Goal: Information Seeking & Learning: Learn about a topic

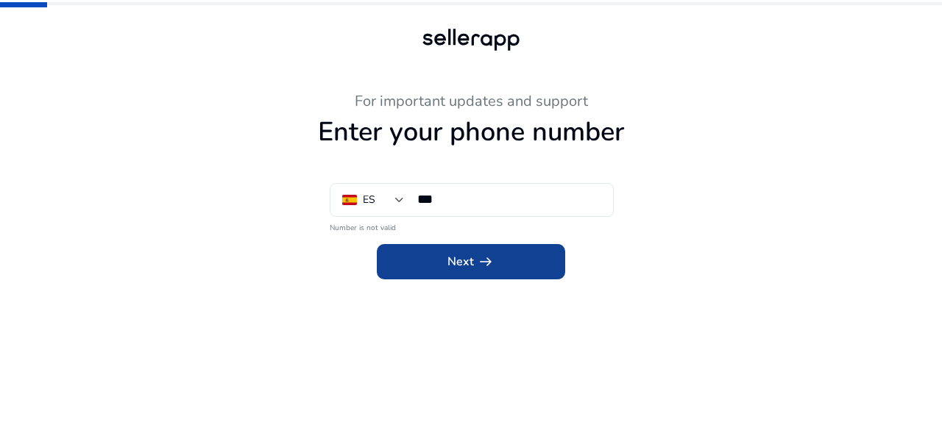
click at [461, 253] on span "Next arrow_right_alt" at bounding box center [470, 262] width 47 height 18
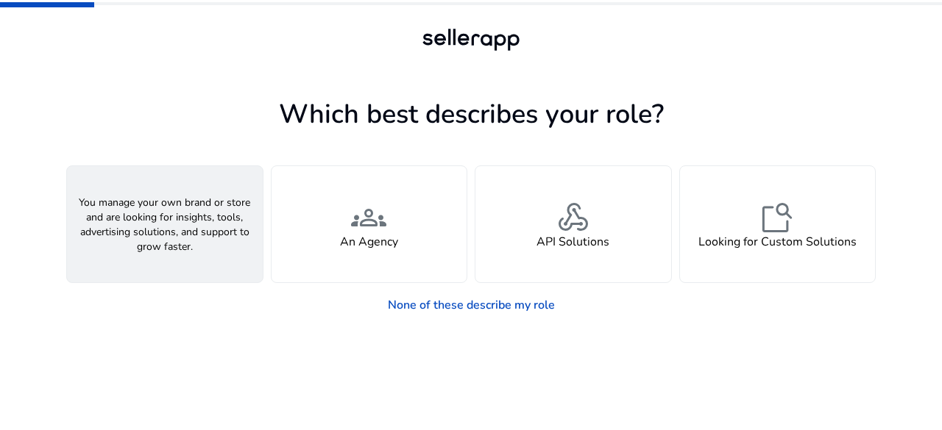
click at [222, 238] on div "person A Seller" at bounding box center [165, 224] width 196 height 116
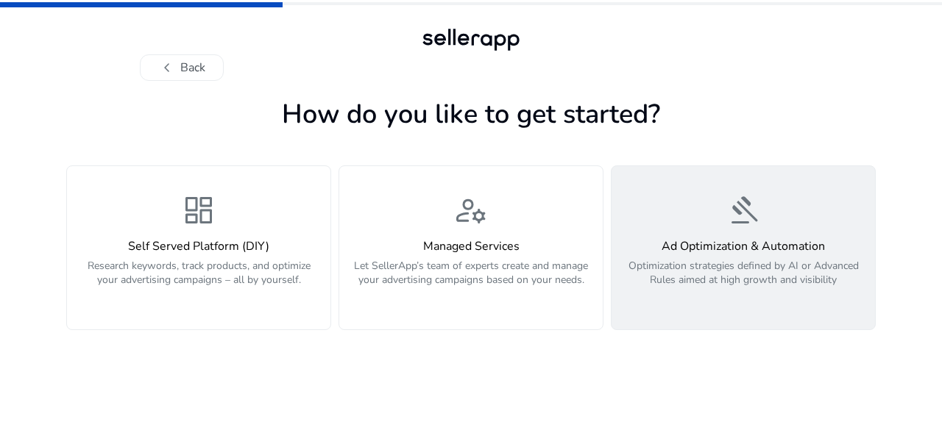
click at [765, 255] on div "Ad Optimization & Automation Optimization strategies defined by AI or Advanced …" at bounding box center [743, 271] width 246 height 63
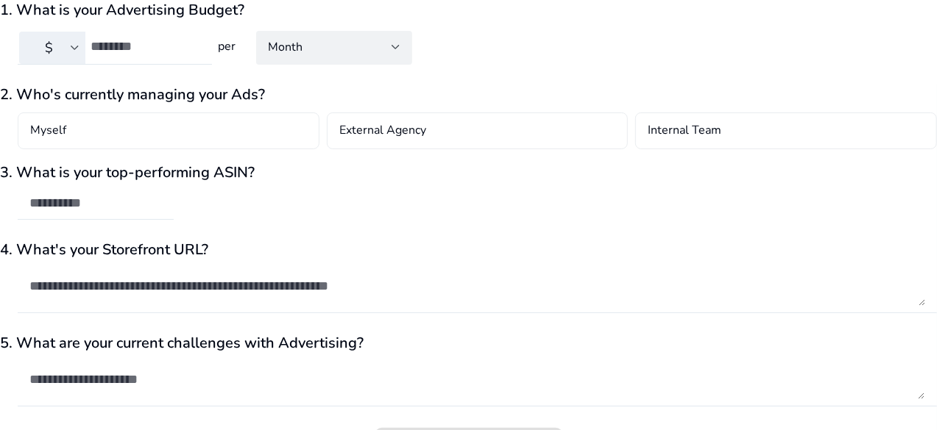
scroll to position [145, 0]
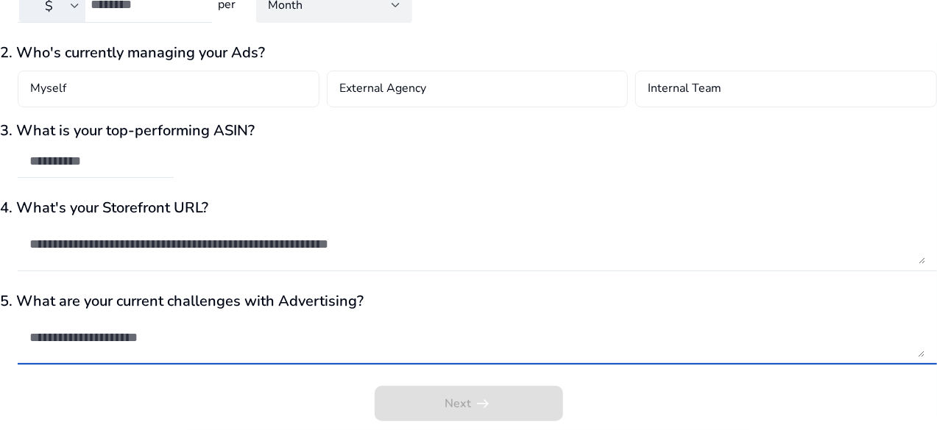
click at [163, 335] on textarea at bounding box center [477, 338] width 896 height 40
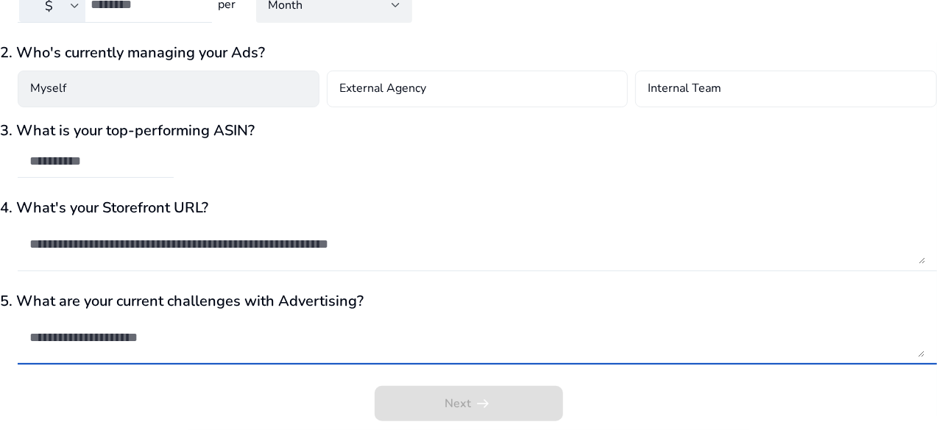
click at [193, 80] on div "Myself" at bounding box center [169, 89] width 302 height 37
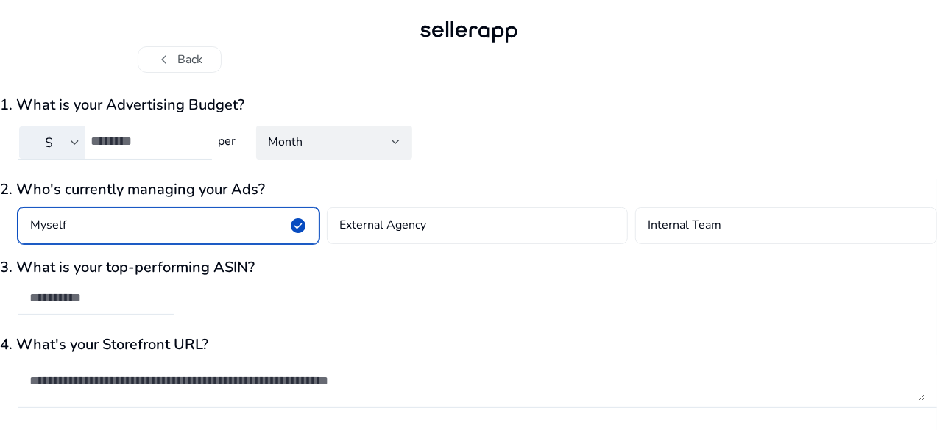
scroll to position [3, 0]
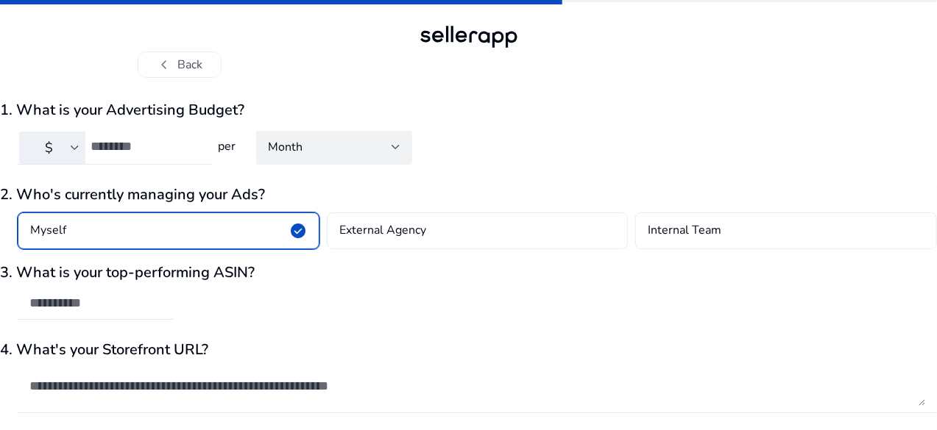
click at [200, 155] on div at bounding box center [146, 147] width 110 height 32
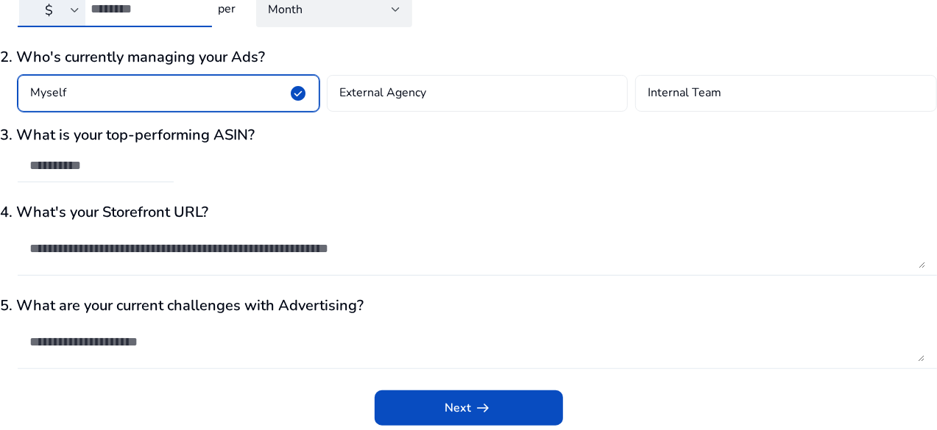
scroll to position [145, 0]
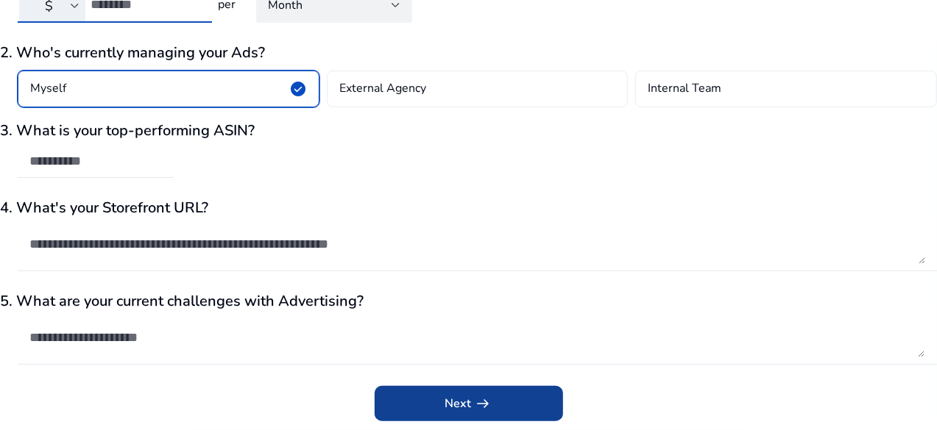
type input "**"
click at [464, 410] on span "Next arrow_right_alt" at bounding box center [468, 404] width 47 height 18
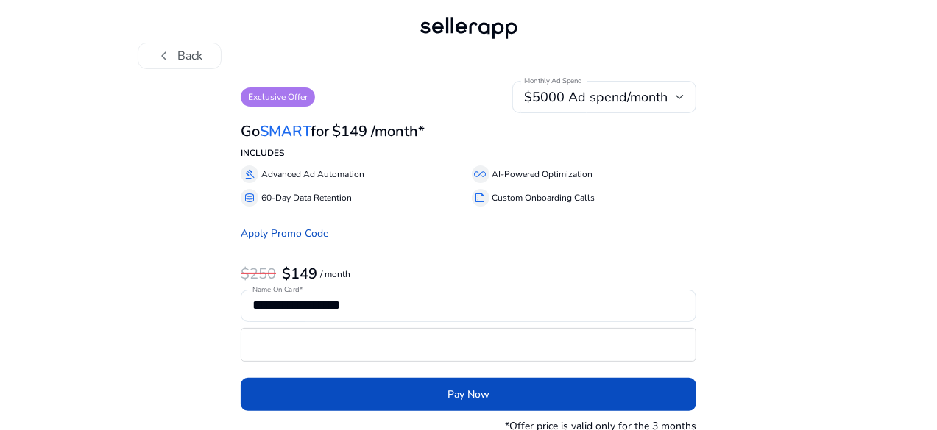
scroll to position [15, 0]
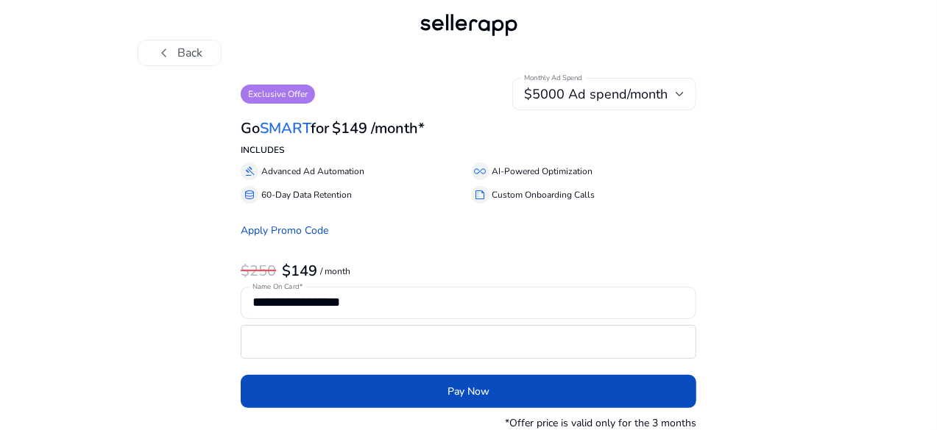
click at [612, 98] on span "$5000 Ad spend/month" at bounding box center [595, 94] width 143 height 18
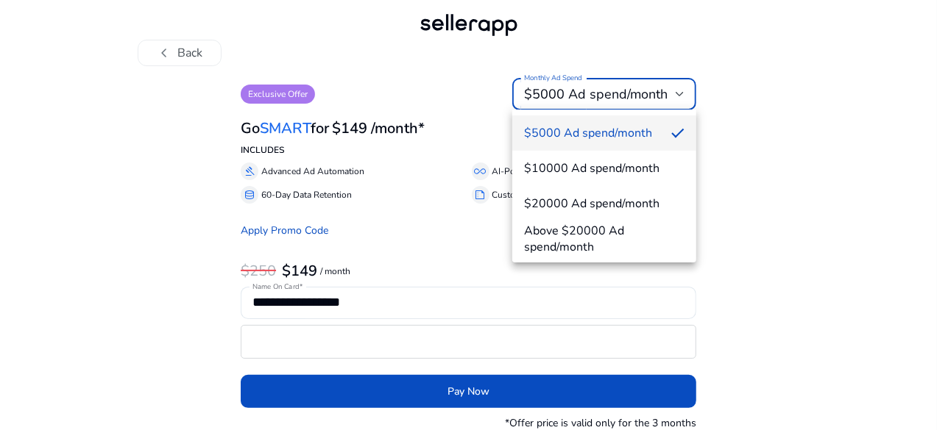
click at [612, 98] on div at bounding box center [468, 215] width 937 height 430
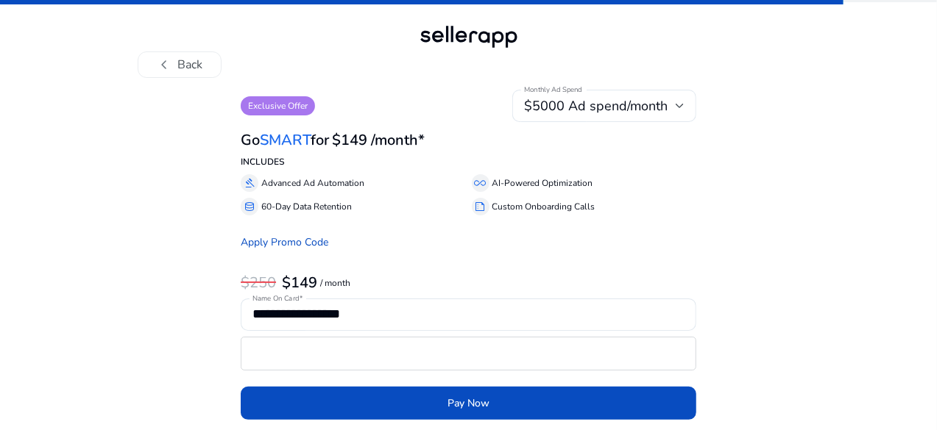
scroll to position [0, 0]
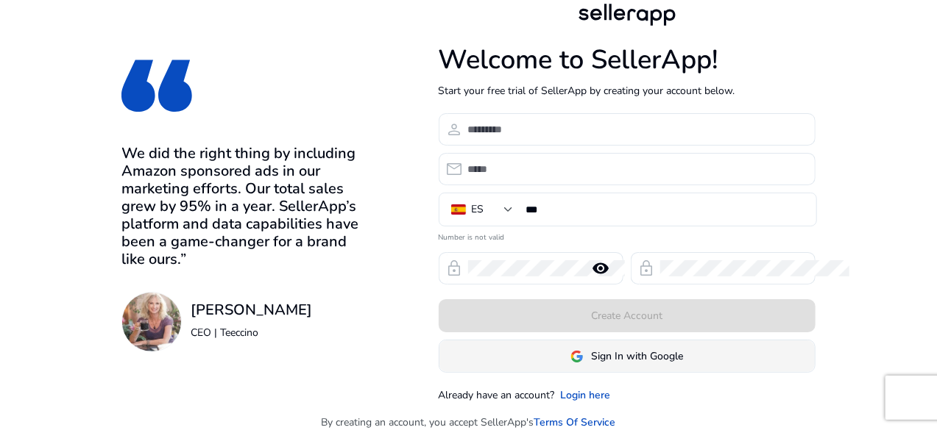
click at [683, 358] on span "Sign In with Google" at bounding box center [637, 356] width 92 height 15
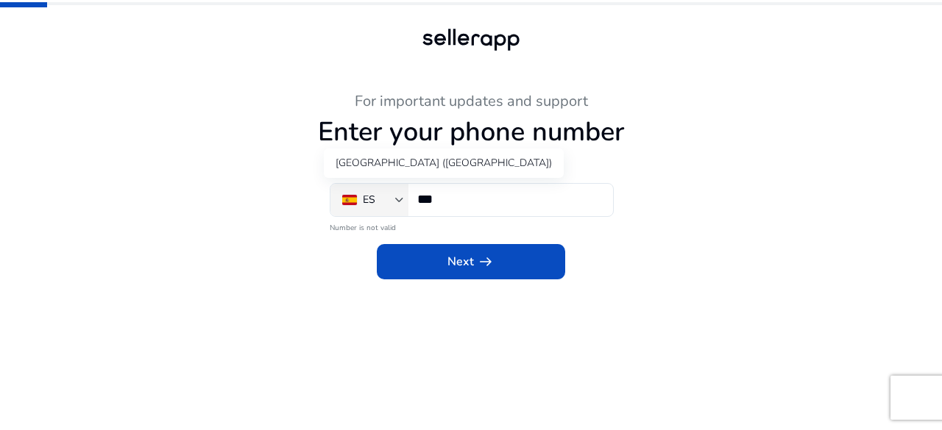
click at [375, 205] on div "ES" at bounding box center [368, 200] width 53 height 16
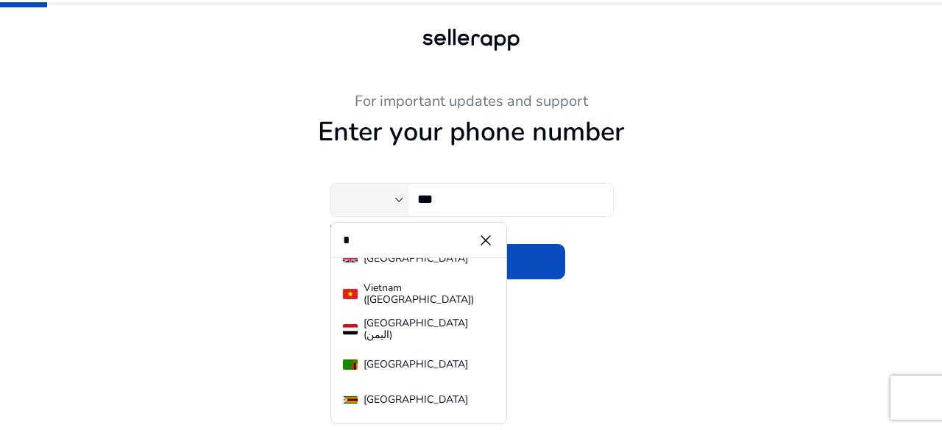
scroll to position [42, 0]
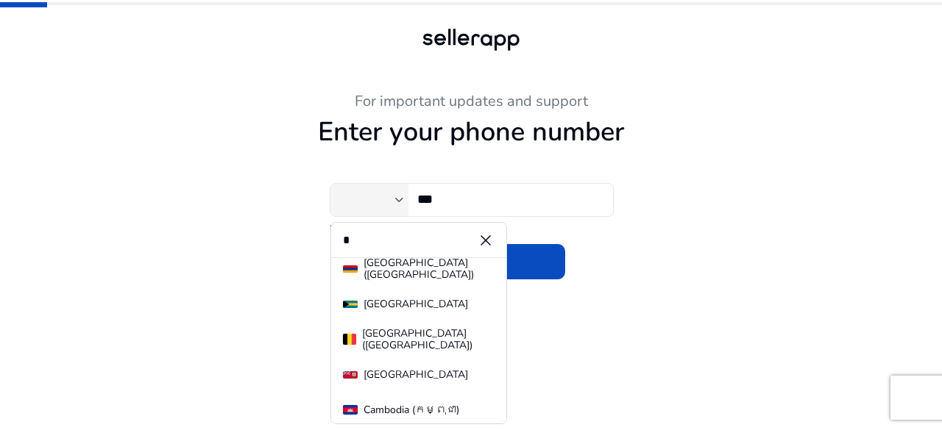
type input "*******"
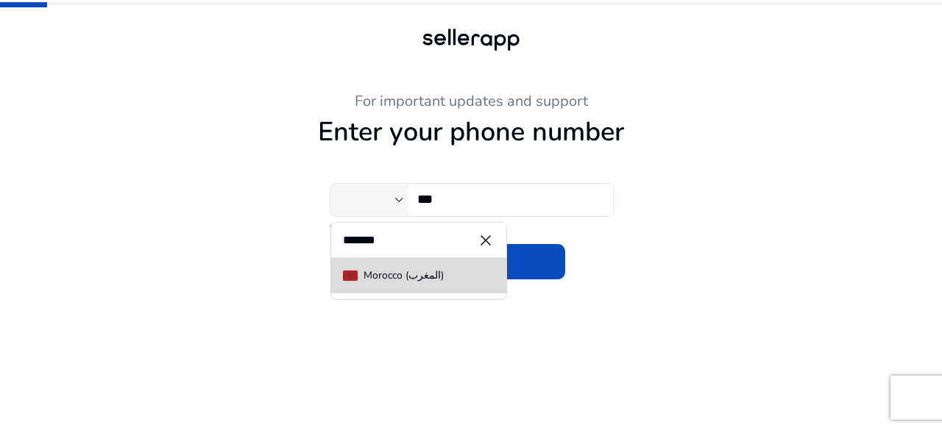
click at [440, 277] on span "Morocco (‫المغرب‬‎)" at bounding box center [419, 276] width 152 height 12
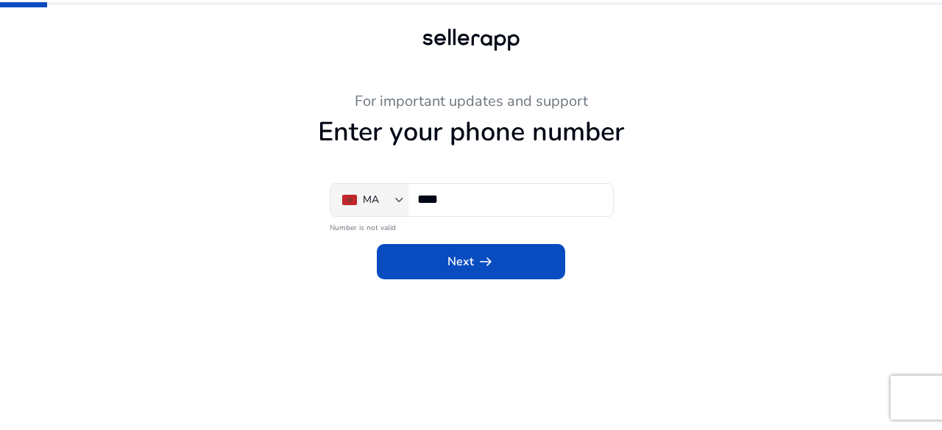
click at [517, 173] on app-sp-phone-input "MA **** Number is not valid" at bounding box center [471, 192] width 283 height 88
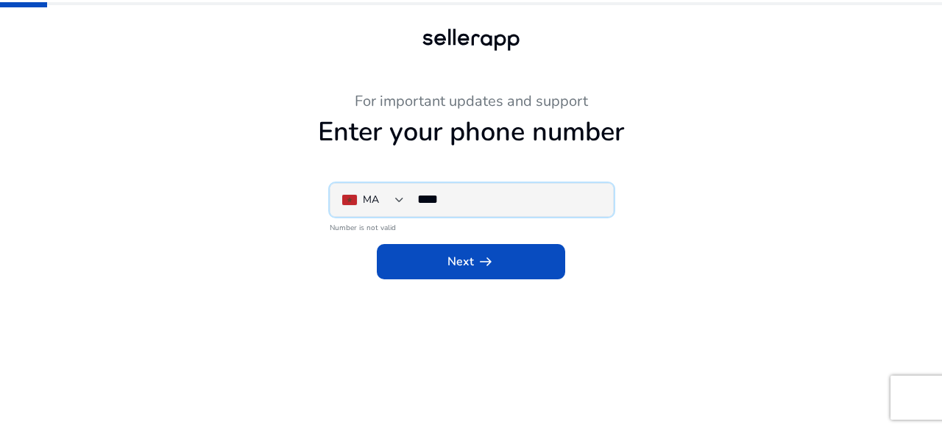
click at [511, 192] on input "****" at bounding box center [509, 199] width 184 height 16
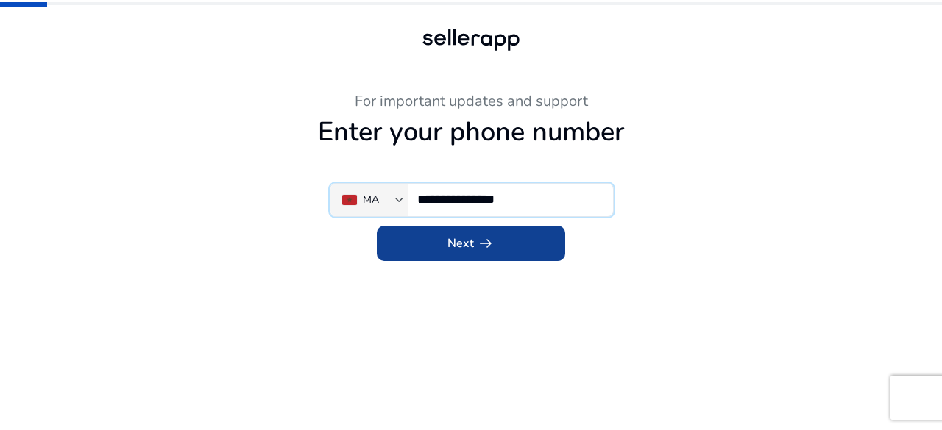
type input "**********"
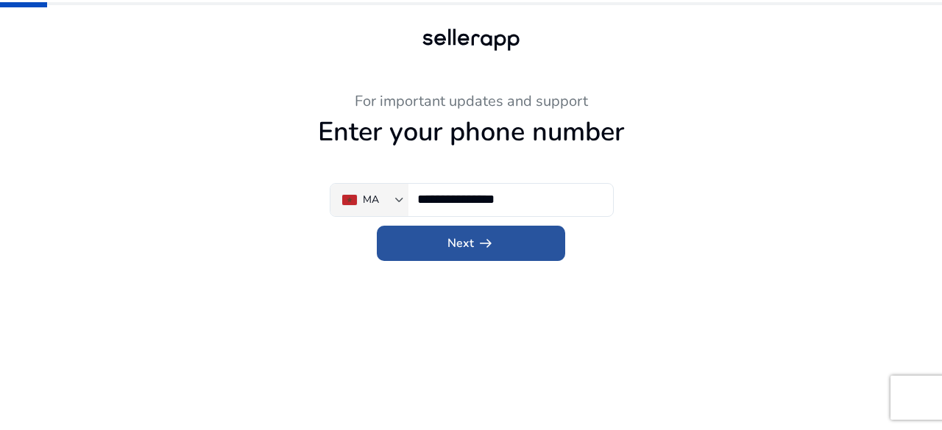
click at [477, 236] on span "arrow_right_alt" at bounding box center [486, 244] width 18 height 18
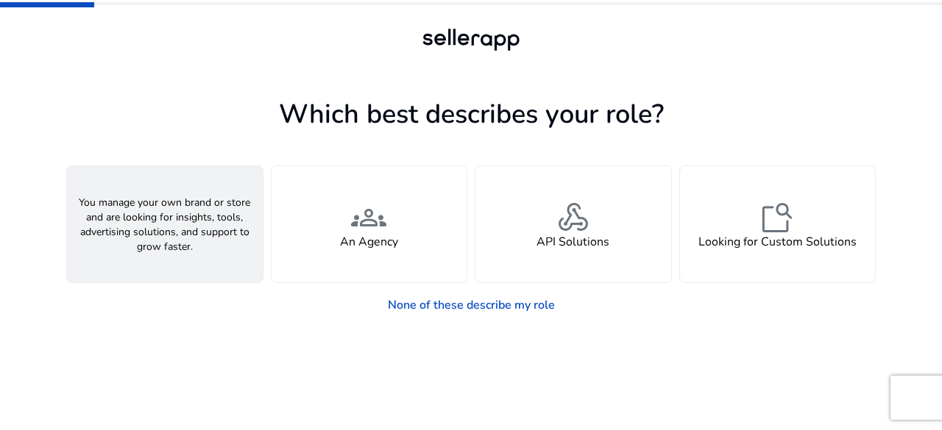
click at [194, 213] on div "person A Seller" at bounding box center [165, 224] width 196 height 116
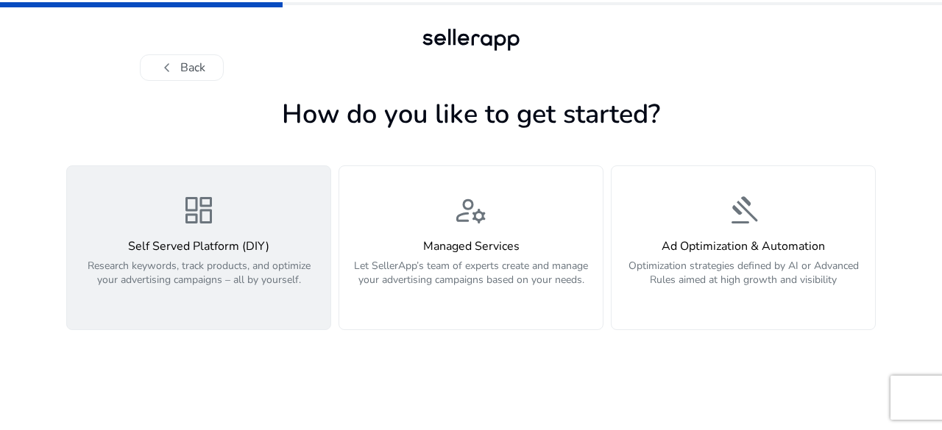
click at [263, 245] on h4 "Self Served Platform (DIY)" at bounding box center [199, 247] width 246 height 14
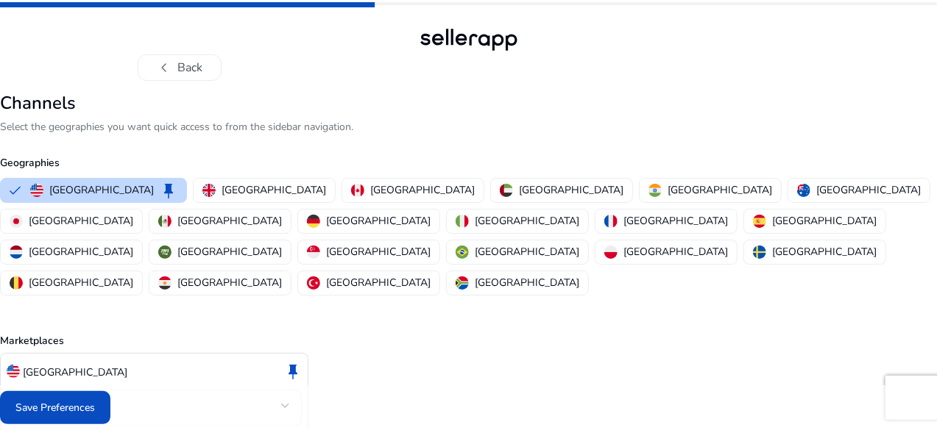
scroll to position [26, 0]
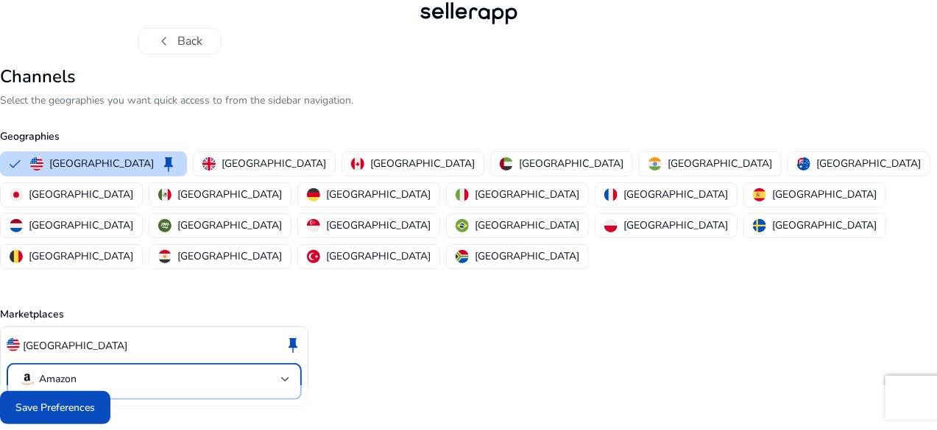
click at [145, 371] on mat-select-trigger "Amazon" at bounding box center [149, 380] width 263 height 18
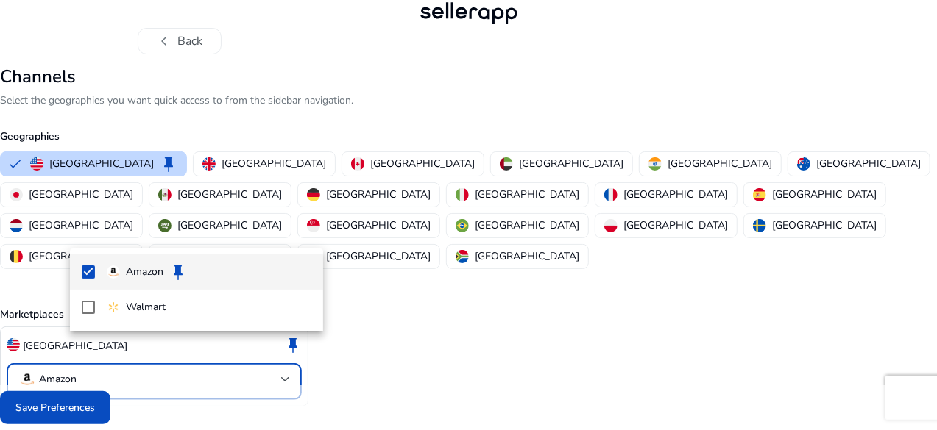
click at [127, 389] on div at bounding box center [468, 215] width 937 height 430
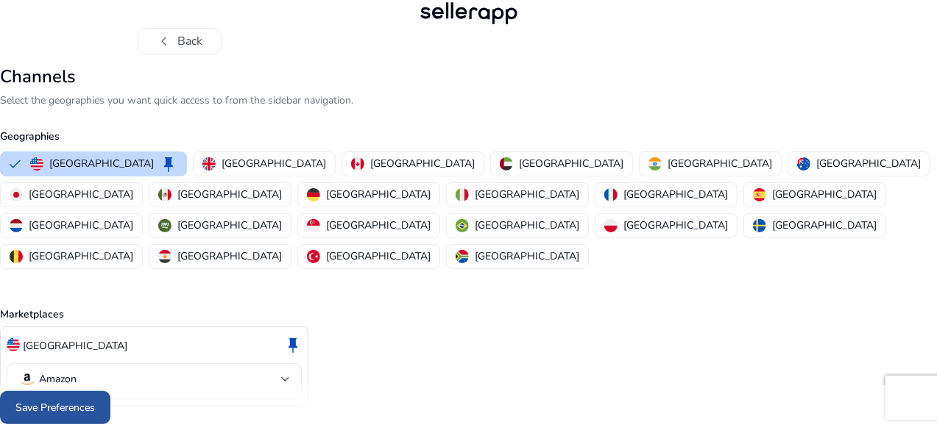
click at [95, 410] on span "Save Preferences" at bounding box center [54, 407] width 79 height 15
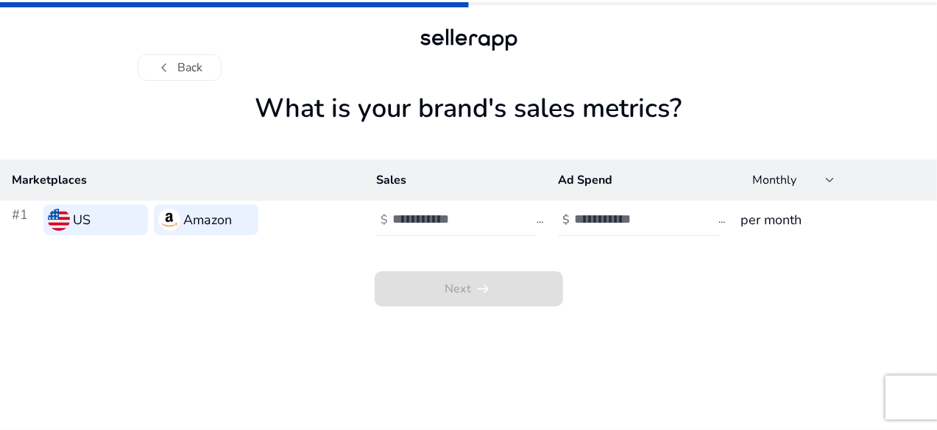
scroll to position [0, 0]
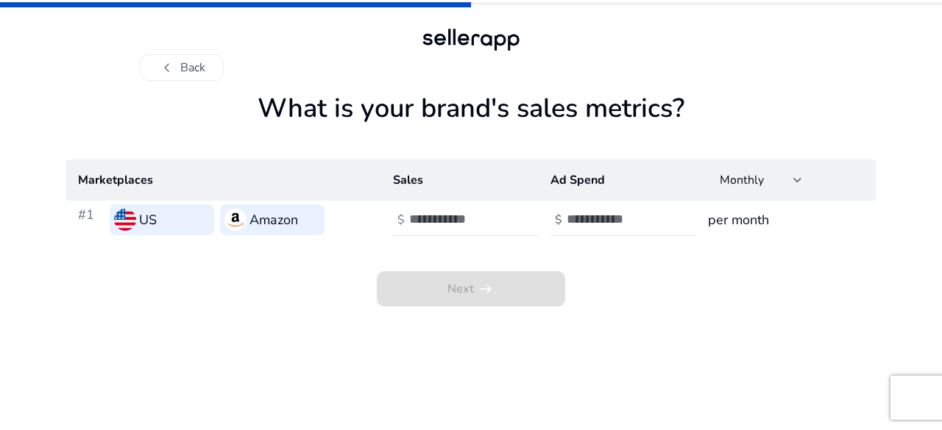
click at [256, 225] on h3 "Amazon" at bounding box center [273, 220] width 49 height 21
click at [456, 216] on input "number" at bounding box center [458, 219] width 99 height 16
type input "*"
click at [589, 223] on input "number" at bounding box center [616, 219] width 99 height 16
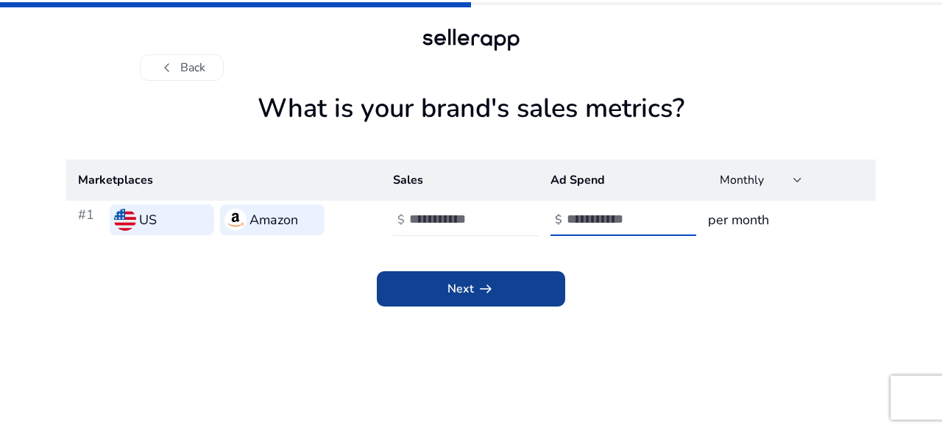
type input "***"
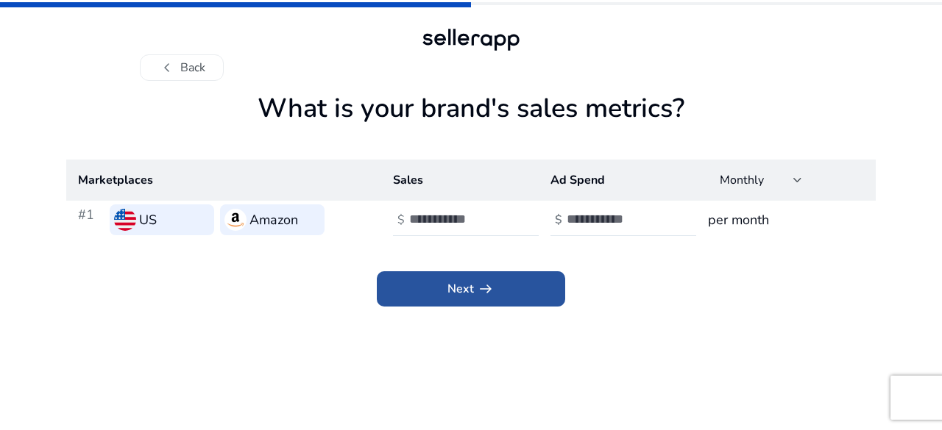
click at [550, 273] on span at bounding box center [471, 289] width 188 height 35
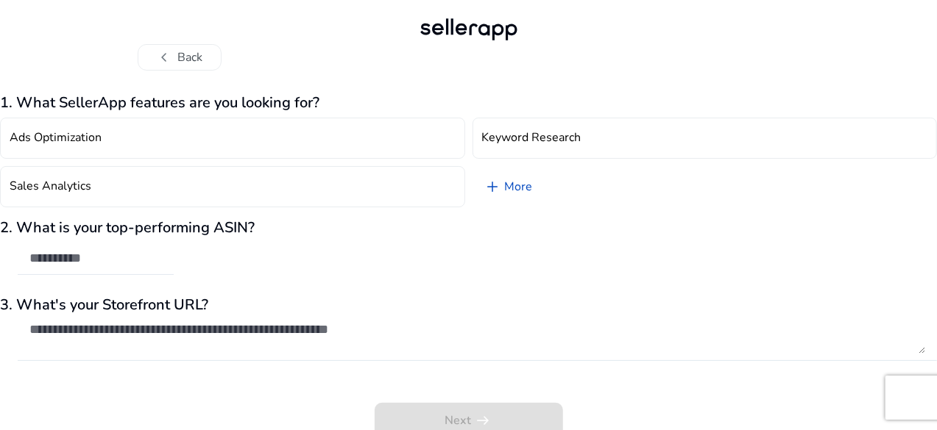
scroll to position [18, 0]
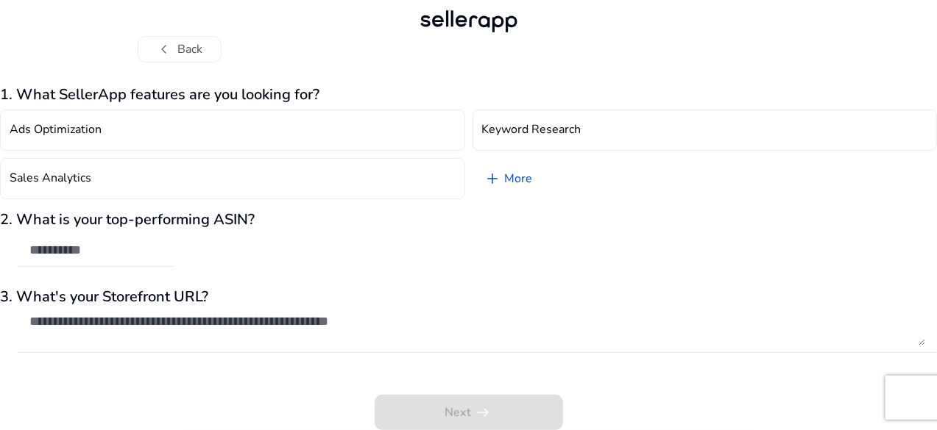
click at [162, 239] on div at bounding box center [95, 251] width 132 height 32
paste input "**********"
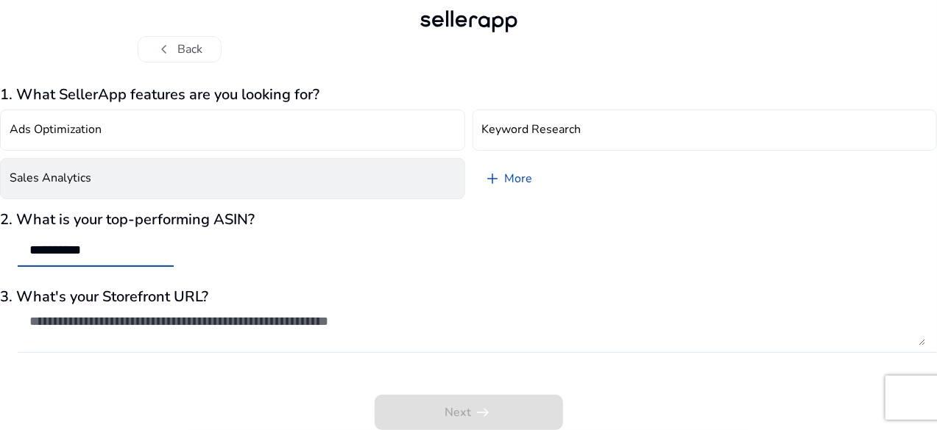
type input "**********"
click at [291, 188] on button "Sales Analytics" at bounding box center [232, 178] width 465 height 41
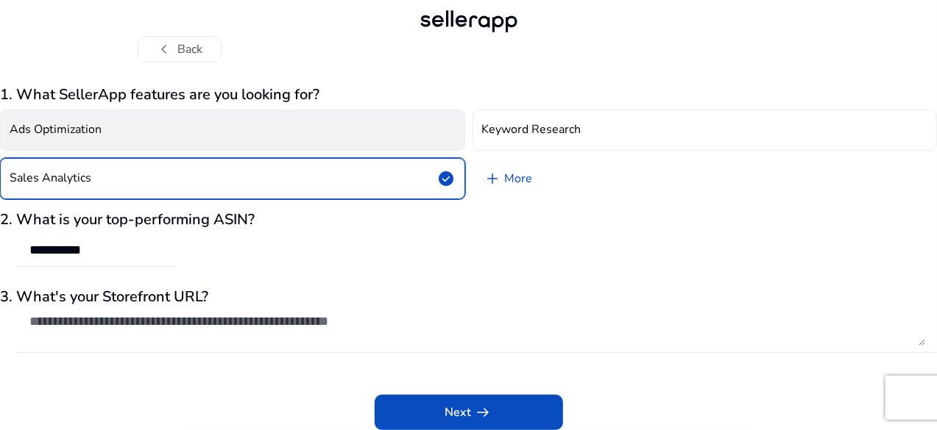
click at [325, 123] on button "Ads Optimization" at bounding box center [232, 130] width 465 height 41
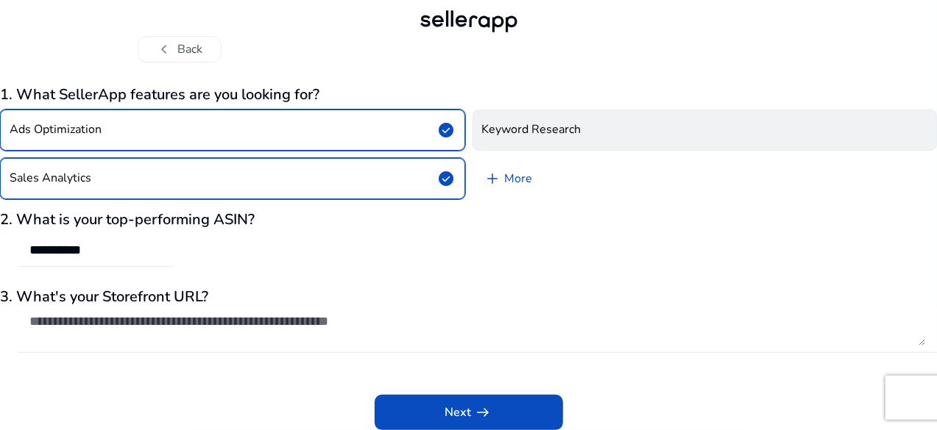
click at [599, 145] on button "Keyword Research" at bounding box center [704, 130] width 465 height 41
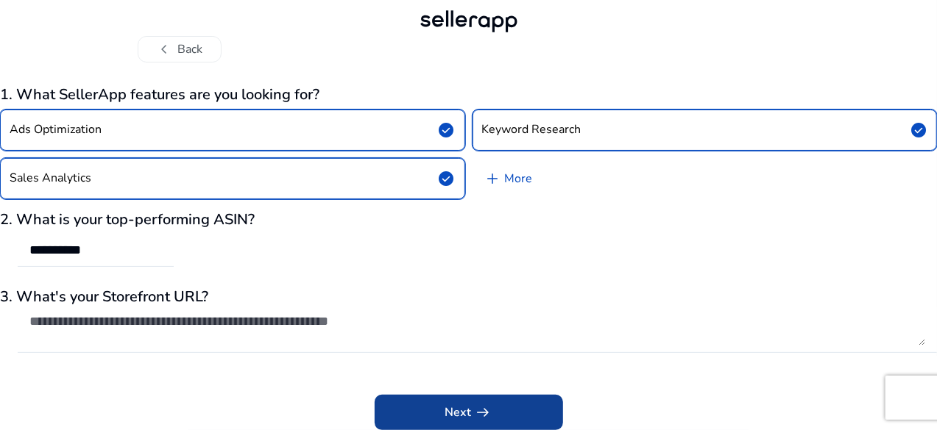
click at [457, 413] on span "Next arrow_right_alt" at bounding box center [468, 413] width 47 height 18
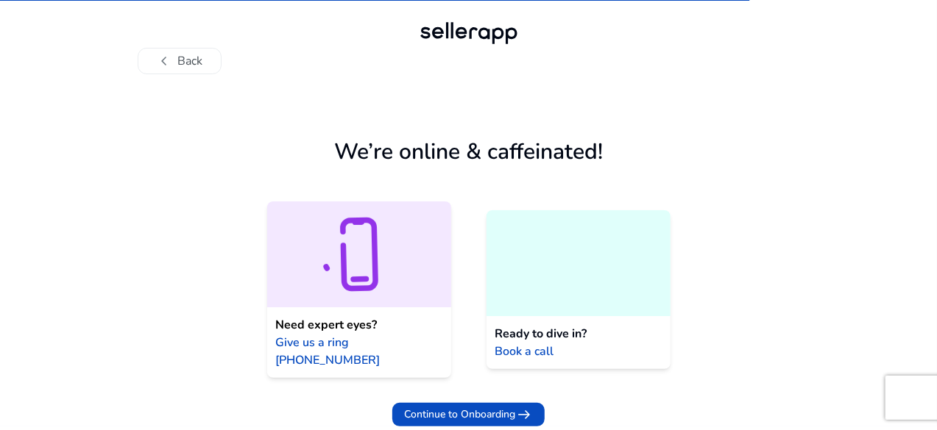
scroll to position [0, 0]
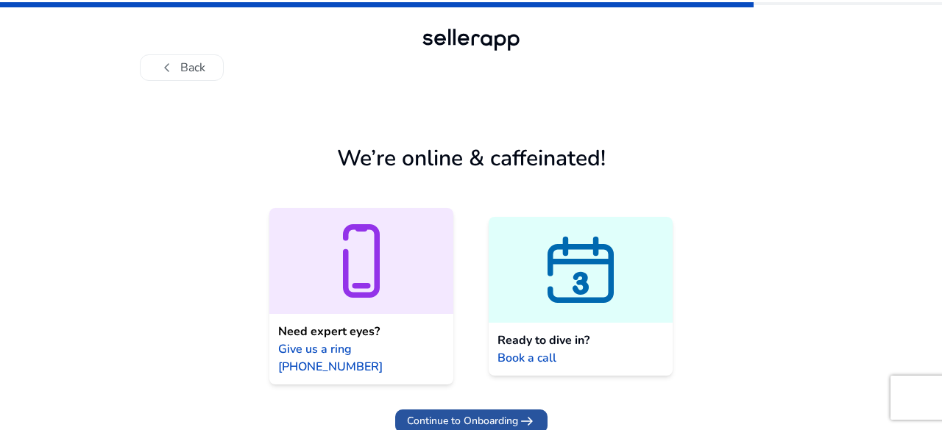
click at [480, 414] on span "Continue to Onboarding" at bounding box center [462, 421] width 111 height 15
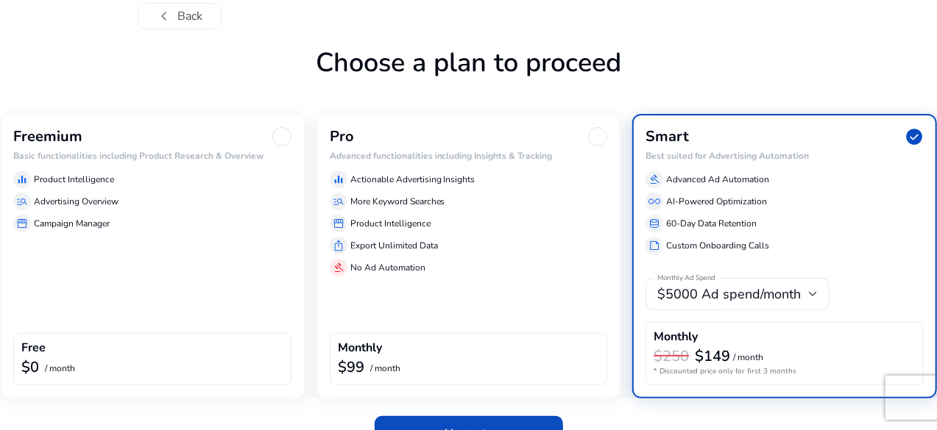
scroll to position [84, 0]
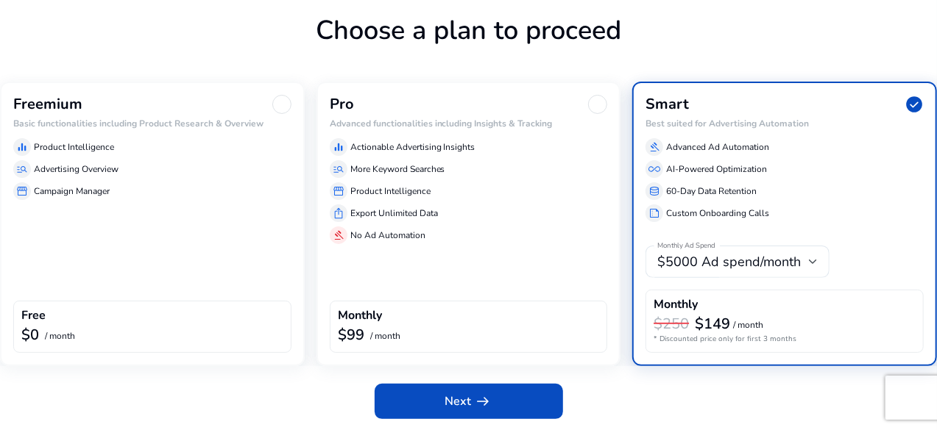
click at [150, 316] on div "Free" at bounding box center [152, 317] width 262 height 17
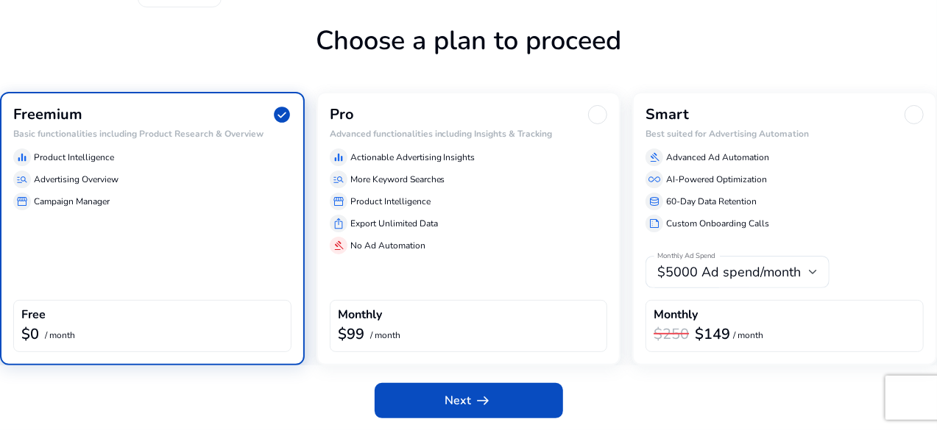
scroll to position [72, 0]
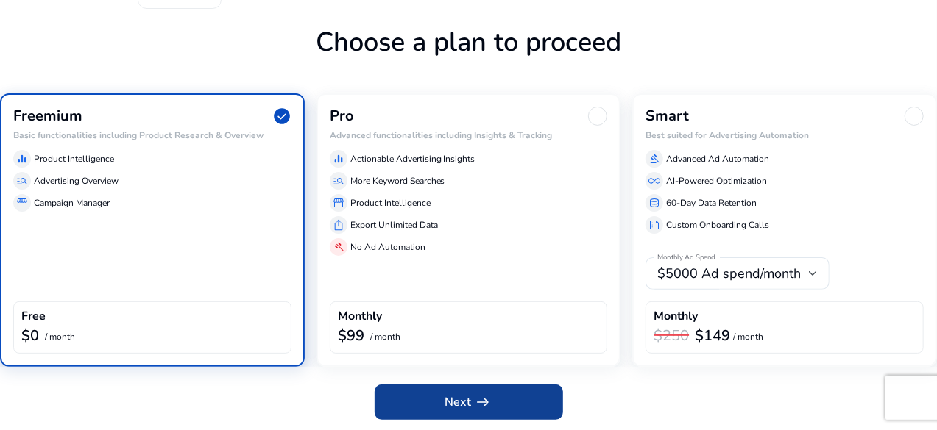
click at [395, 395] on span at bounding box center [469, 402] width 188 height 35
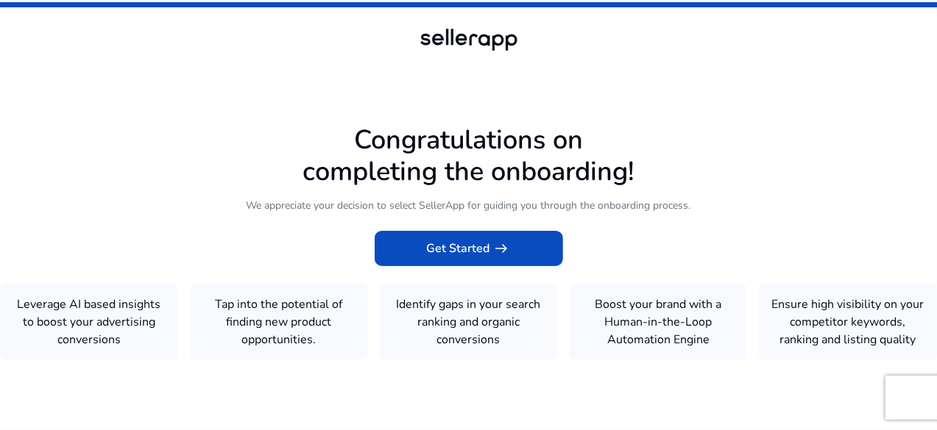
scroll to position [0, 0]
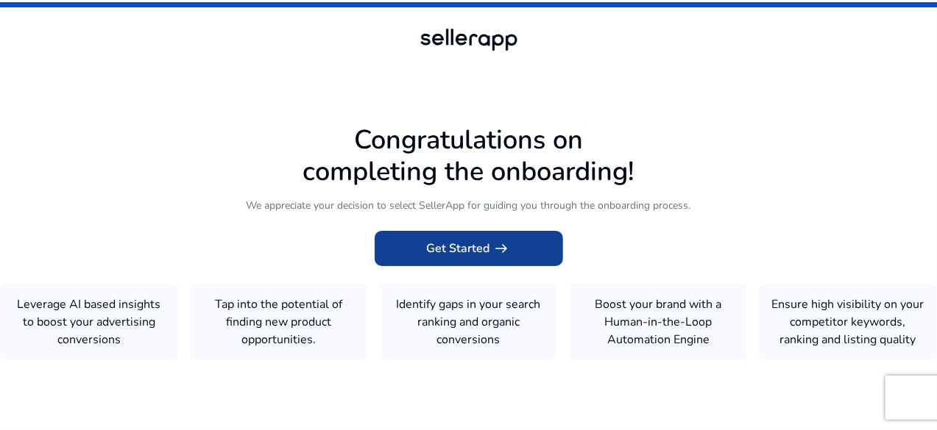
click at [446, 240] on span "Get Started arrow_right_alt" at bounding box center [469, 249] width 84 height 18
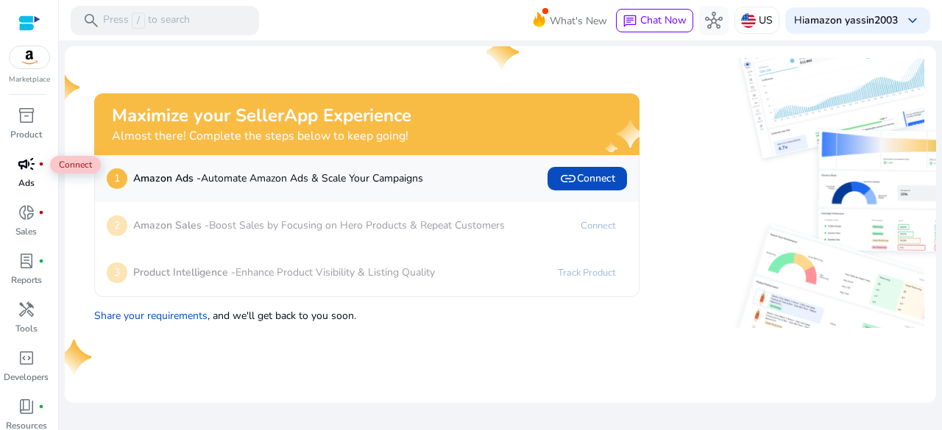
click at [30, 158] on span "campaign" at bounding box center [27, 164] width 18 height 18
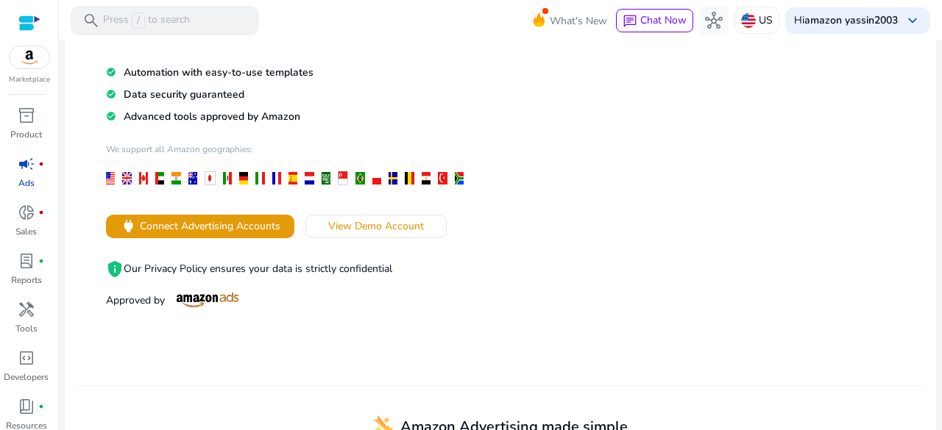
scroll to position [157, 0]
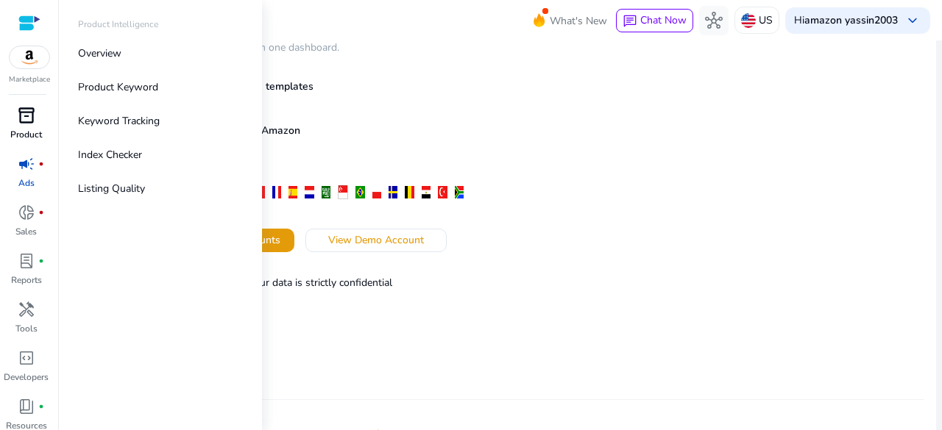
click at [31, 117] on span "inventory_2" at bounding box center [27, 116] width 18 height 18
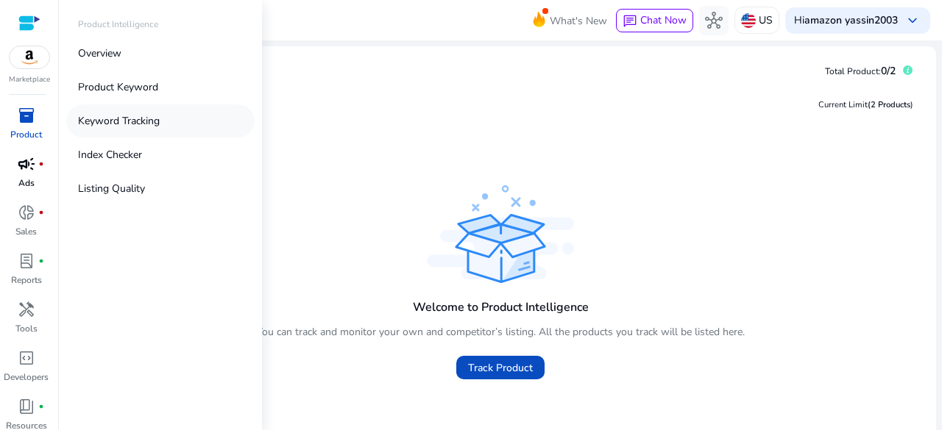
click at [132, 122] on p "Keyword Tracking" at bounding box center [119, 120] width 82 height 15
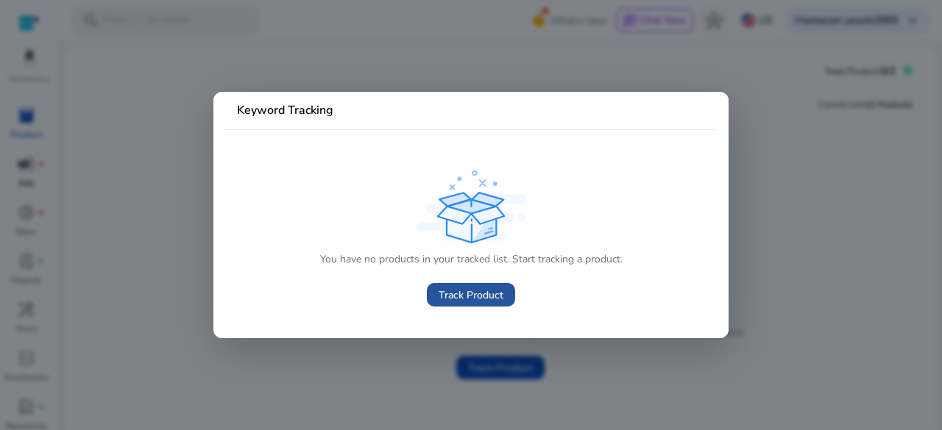
click at [475, 282] on span at bounding box center [471, 294] width 88 height 35
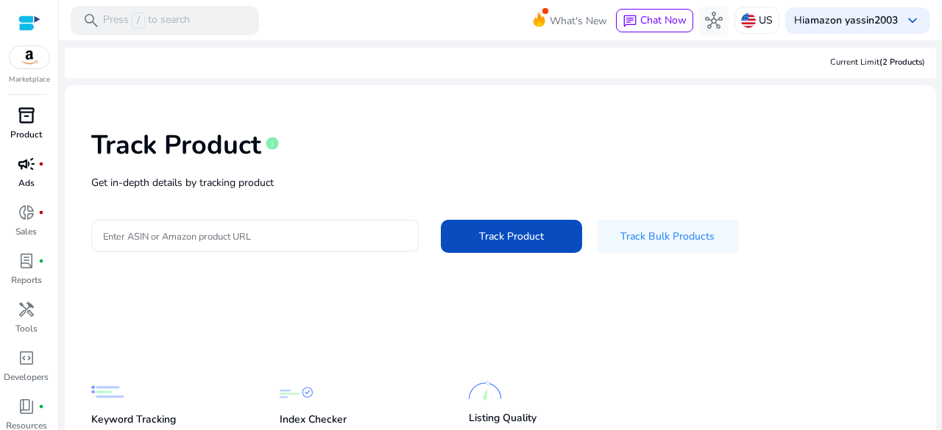
click at [229, 248] on div at bounding box center [255, 236] width 304 height 32
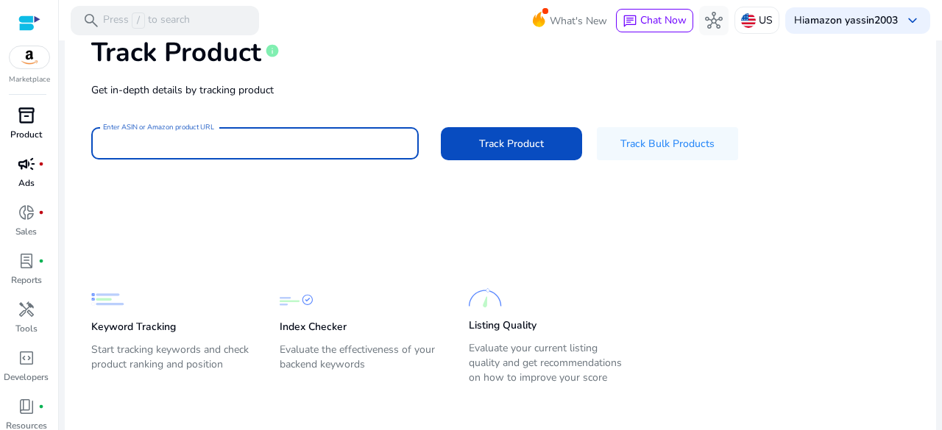
scroll to position [100, 0]
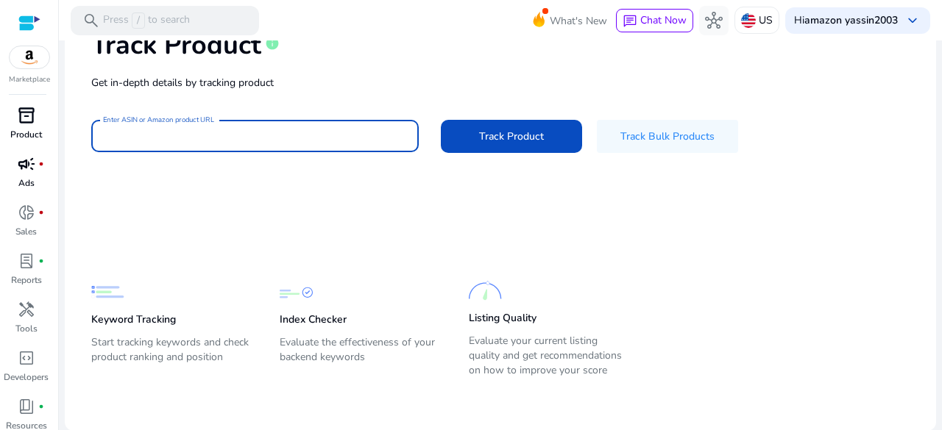
click at [142, 316] on p "Keyword Tracking" at bounding box center [133, 320] width 85 height 15
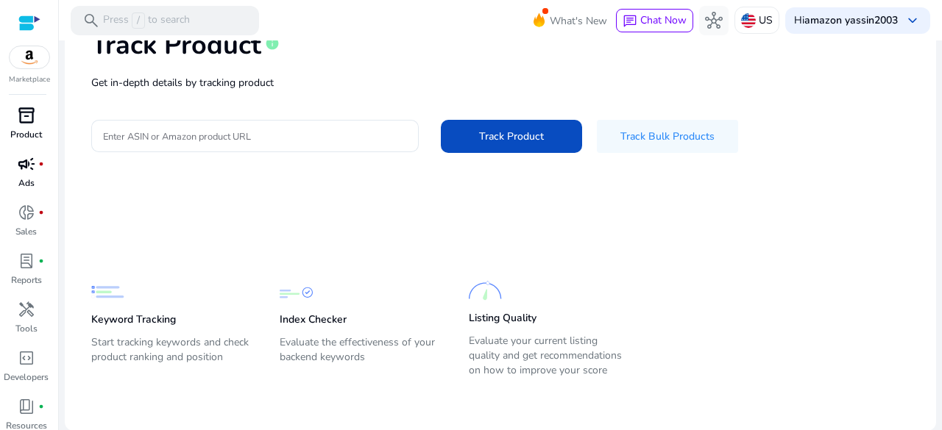
scroll to position [0, 0]
click at [249, 135] on input "Enter ASIN or Amazon product URL" at bounding box center [255, 136] width 304 height 16
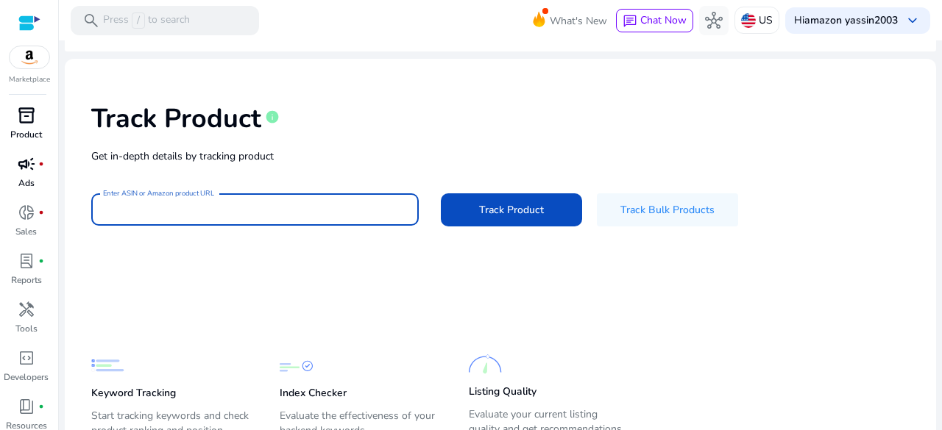
scroll to position [7, 0]
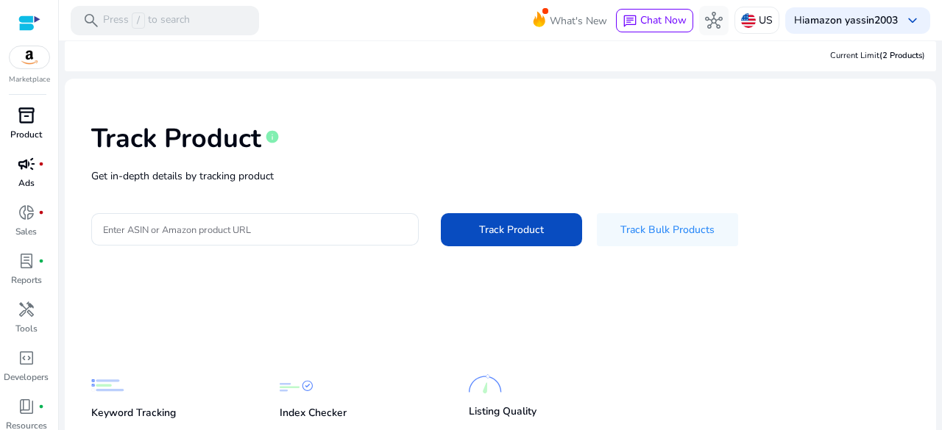
click at [313, 165] on div "Track Product info Get in-depth details by tracking product Enter ASIN or Amazo…" at bounding box center [501, 184] width 848 height 186
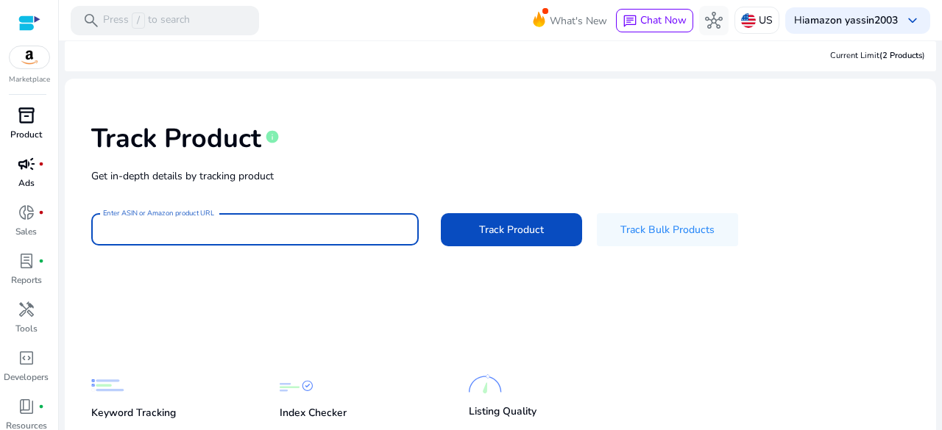
click at [241, 225] on input "Enter ASIN or Amazon product URL" at bounding box center [255, 230] width 304 height 16
paste input "**********"
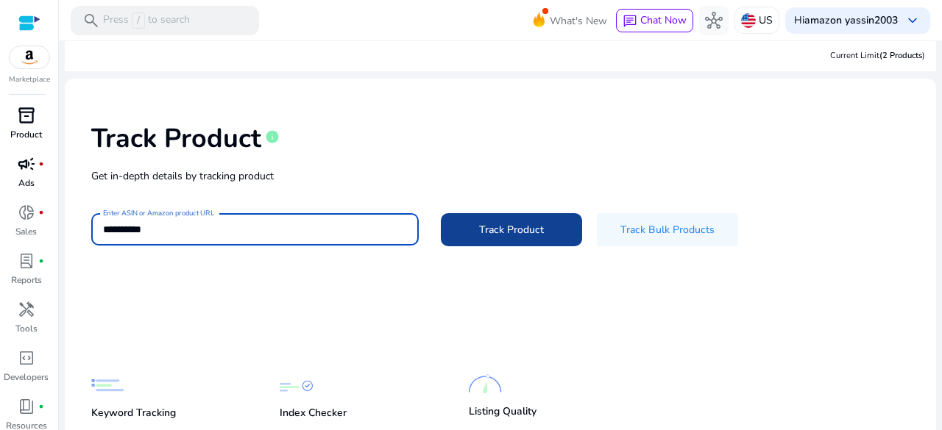
type input "**********"
click at [493, 223] on span "Track Product" at bounding box center [511, 229] width 65 height 15
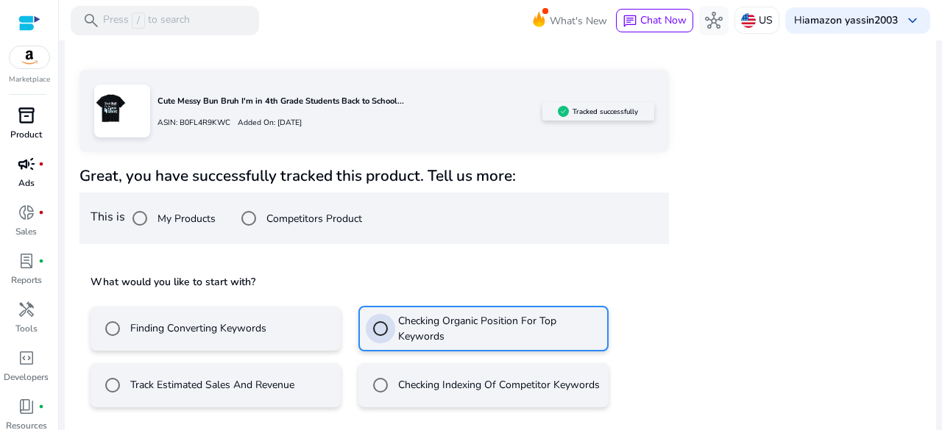
scroll to position [278, 0]
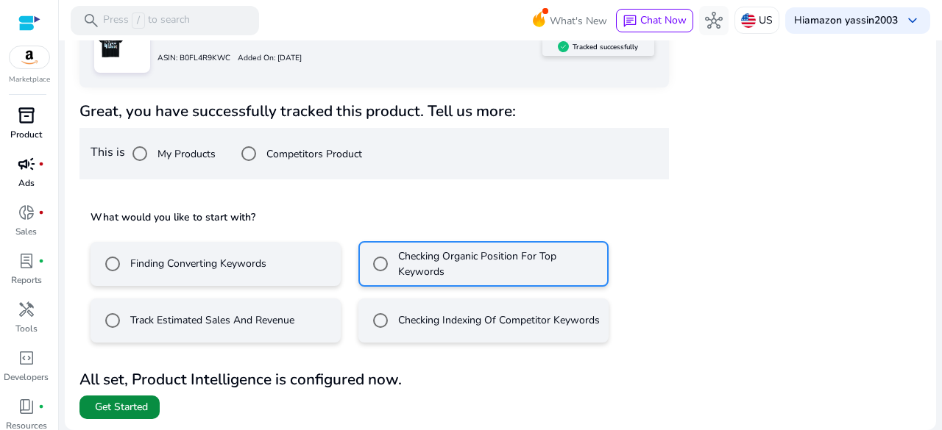
click at [115, 411] on span "Get Started" at bounding box center [121, 407] width 53 height 15
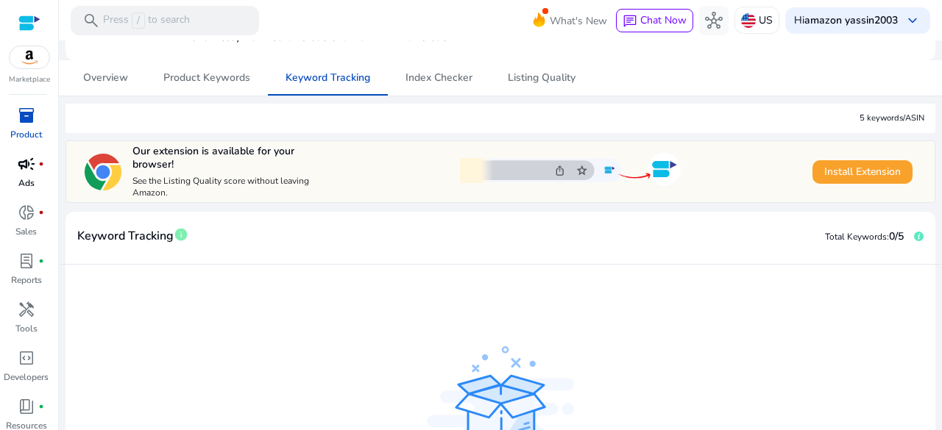
scroll to position [143, 0]
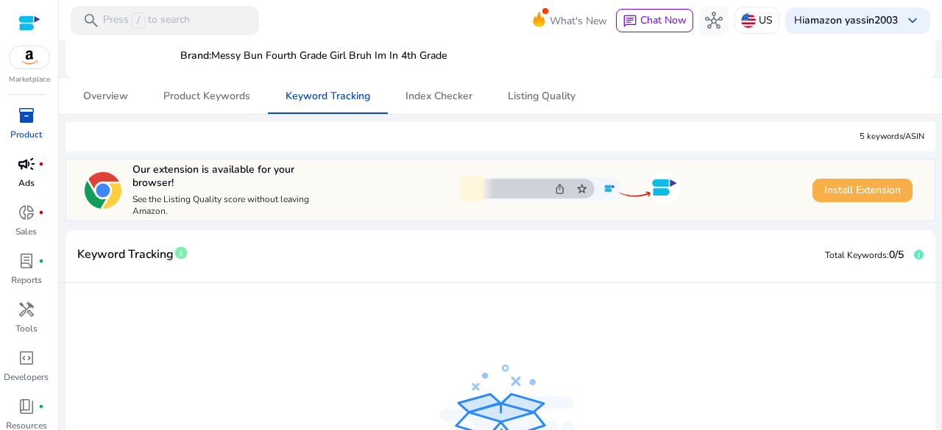
drag, startPoint x: 840, startPoint y: 187, endPoint x: 889, endPoint y: 186, distance: 48.6
click at [889, 186] on span "Install Extension" at bounding box center [862, 190] width 77 height 15
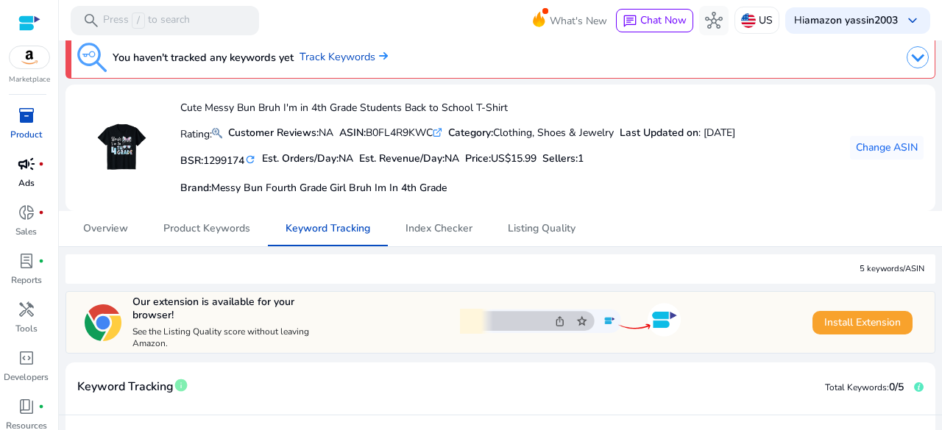
scroll to position [6, 0]
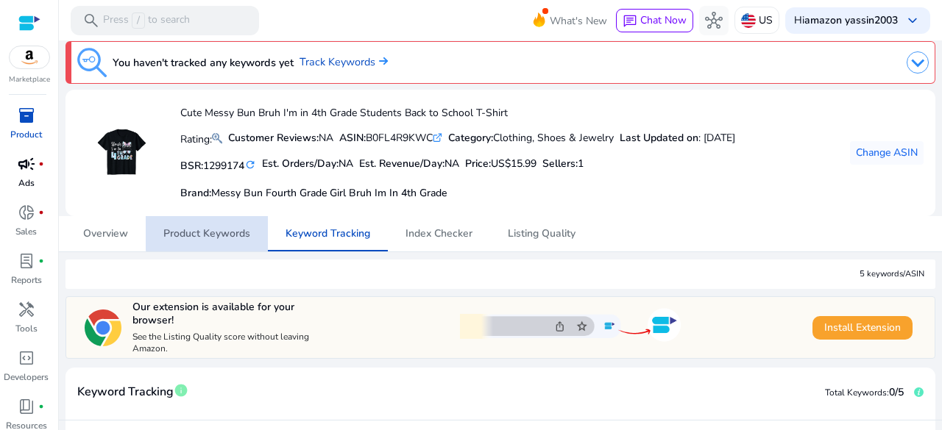
click at [210, 224] on span "Product Keywords" at bounding box center [206, 233] width 87 height 35
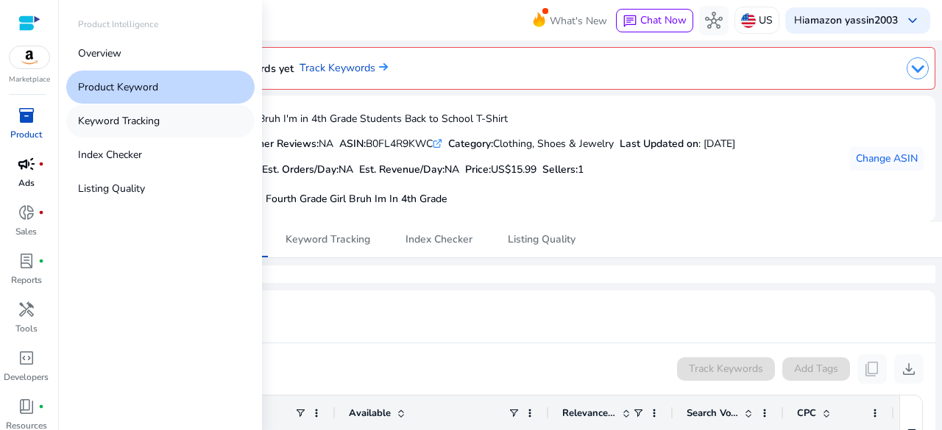
click at [148, 121] on p "Keyword Tracking" at bounding box center [119, 120] width 82 height 15
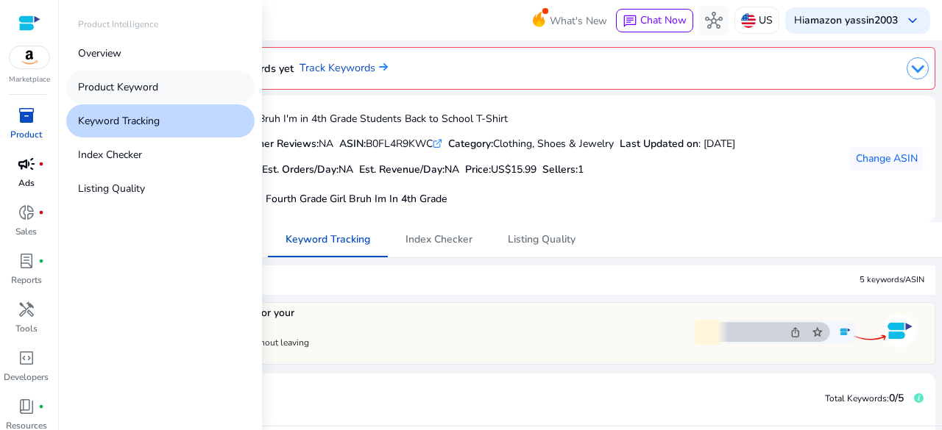
click at [155, 88] on p "Product Keyword" at bounding box center [118, 86] width 80 height 15
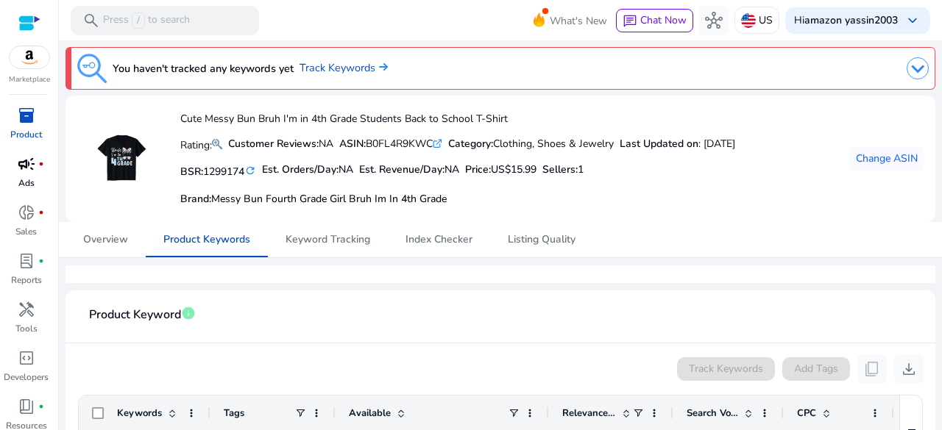
click at [907, 61] on img at bounding box center [918, 68] width 22 height 22
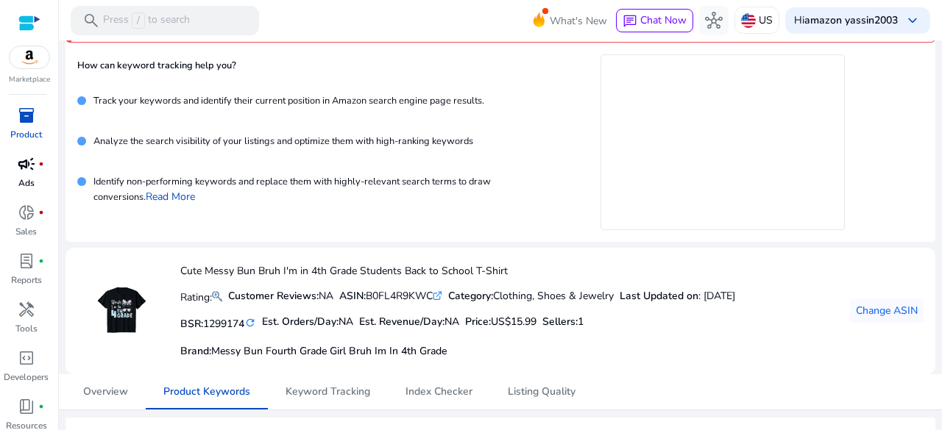
scroll to position [52, 0]
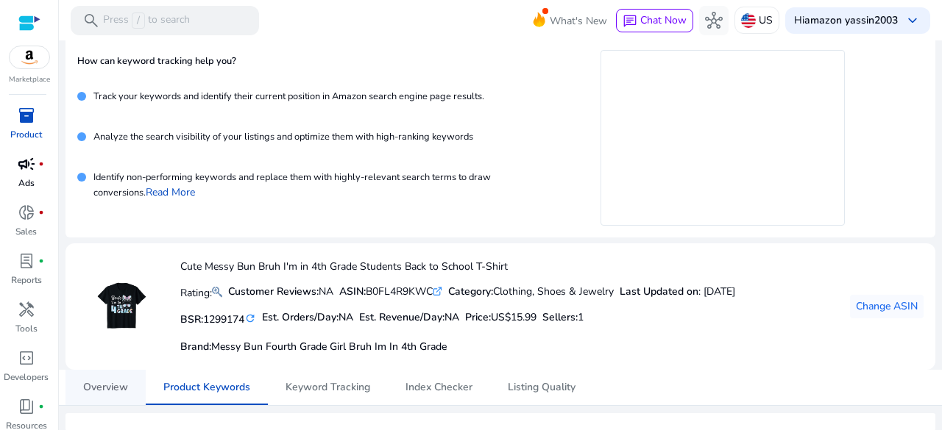
click at [107, 397] on span "Overview" at bounding box center [105, 387] width 45 height 35
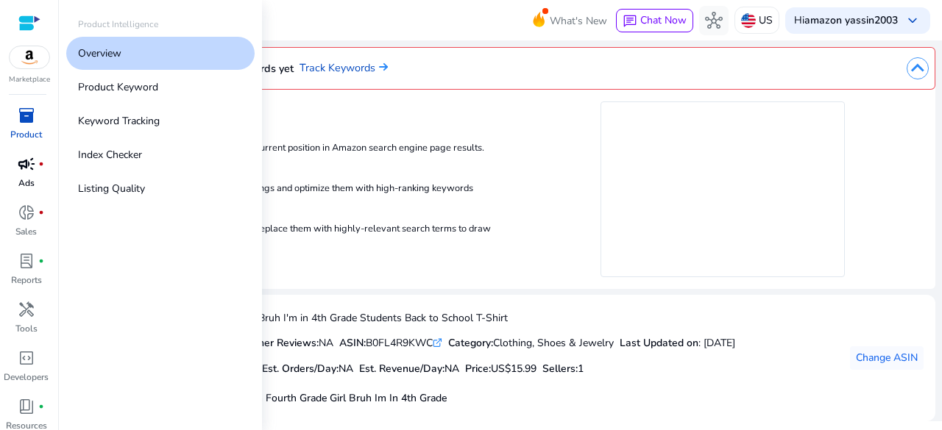
click at [36, 185] on link "campaign fiber_manual_record Ads" at bounding box center [26, 176] width 52 height 49
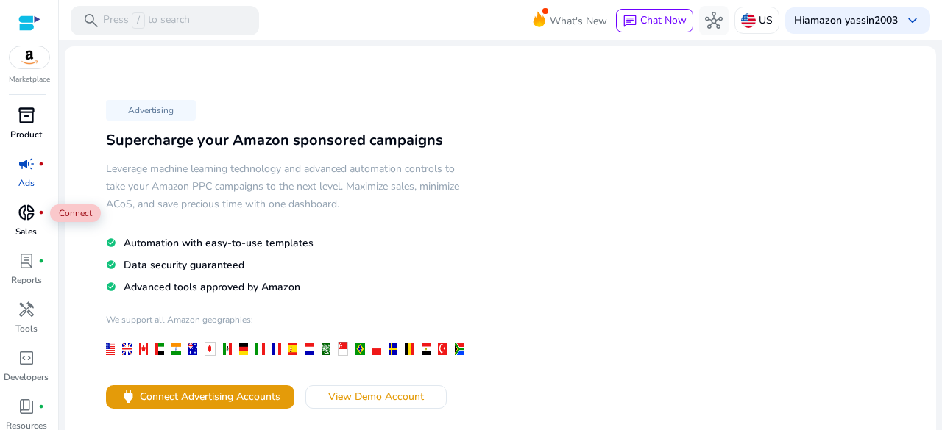
click at [40, 222] on div "donut_small fiber_manual_record" at bounding box center [26, 213] width 41 height 24
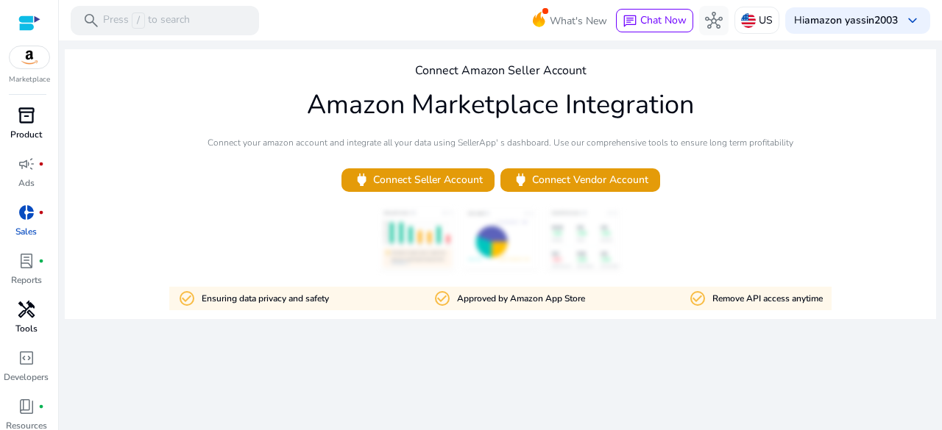
scroll to position [54, 0]
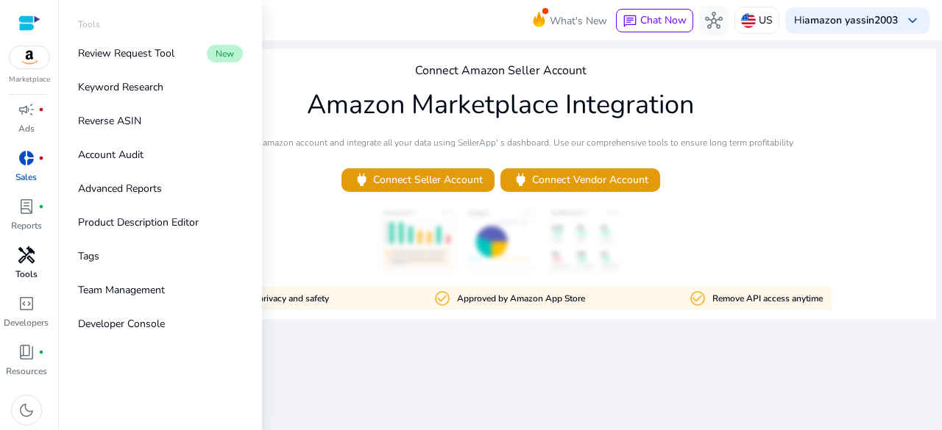
click at [23, 272] on p "Tools" at bounding box center [26, 274] width 22 height 13
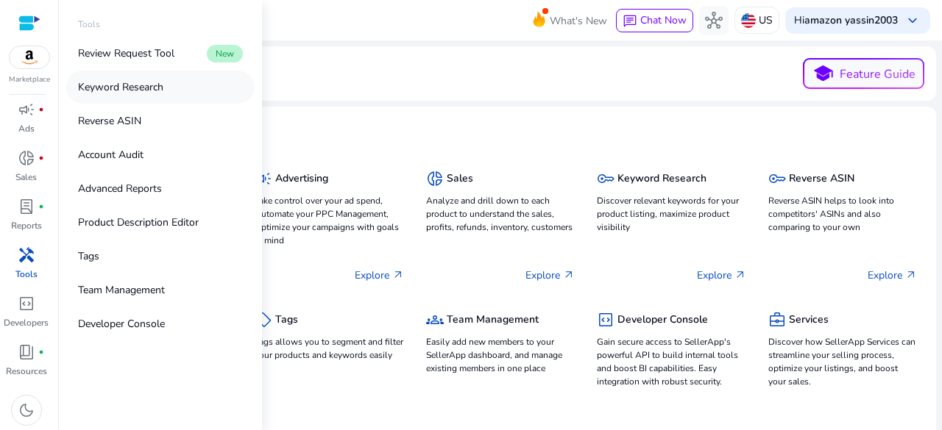
click at [148, 82] on p "Keyword Research" at bounding box center [120, 86] width 85 height 15
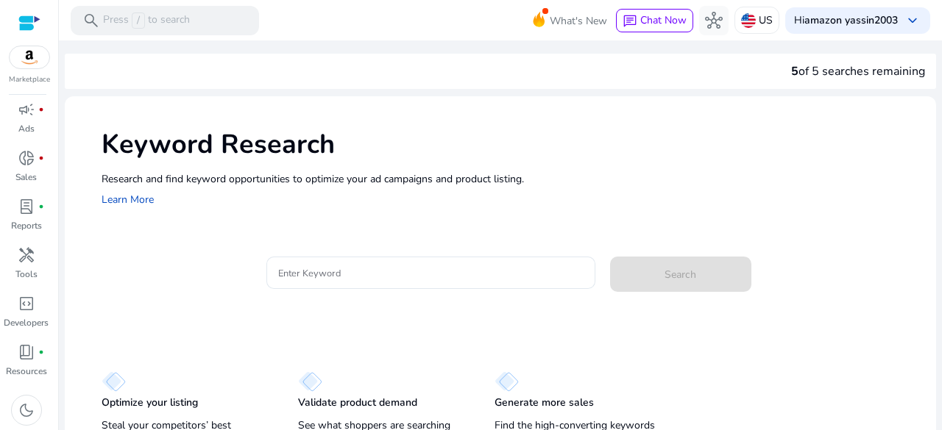
scroll to position [36, 0]
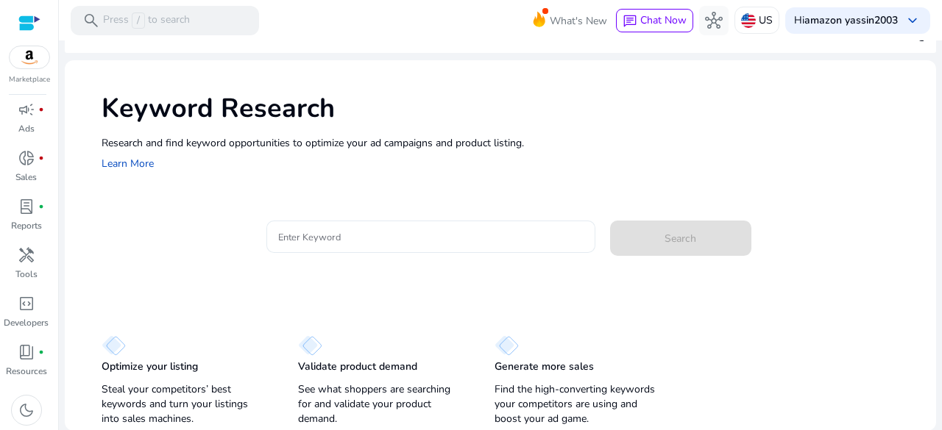
click at [352, 226] on div at bounding box center [430, 237] width 305 height 32
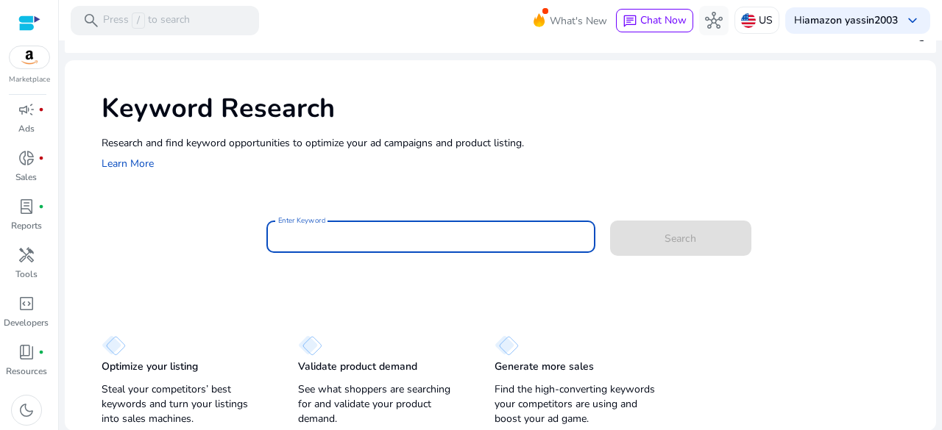
click at [345, 240] on input "Enter Keyword" at bounding box center [430, 237] width 305 height 16
paste input "**********"
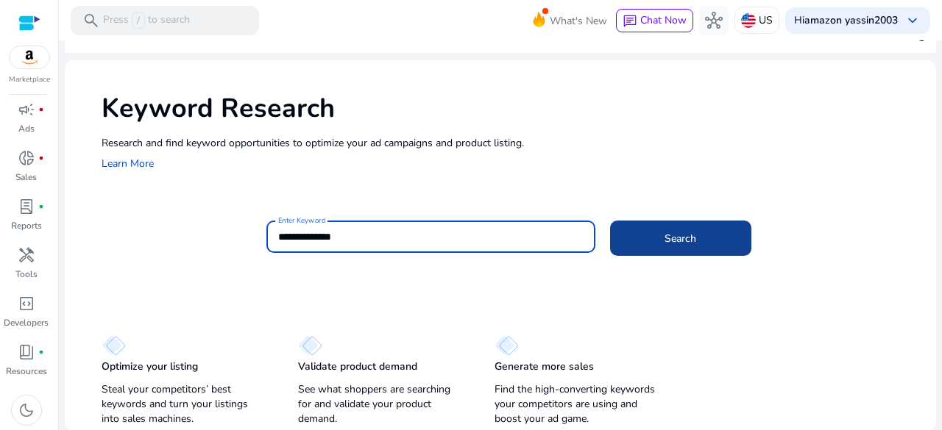
type input "**********"
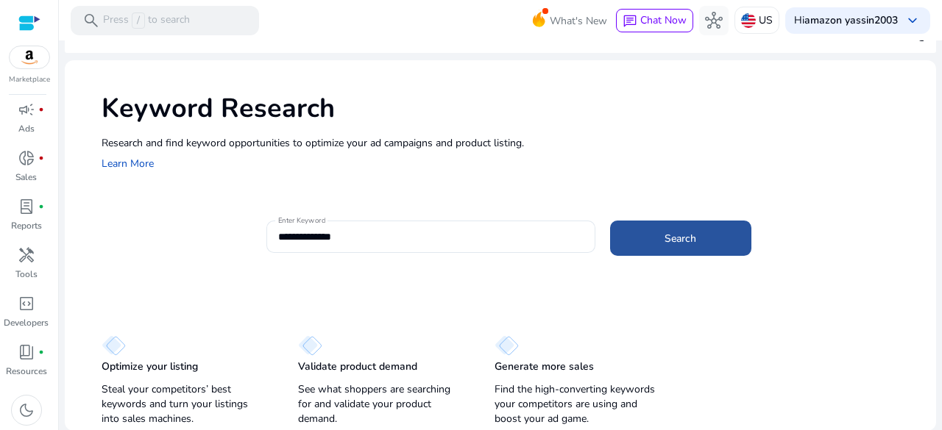
click at [612, 239] on span at bounding box center [680, 238] width 141 height 35
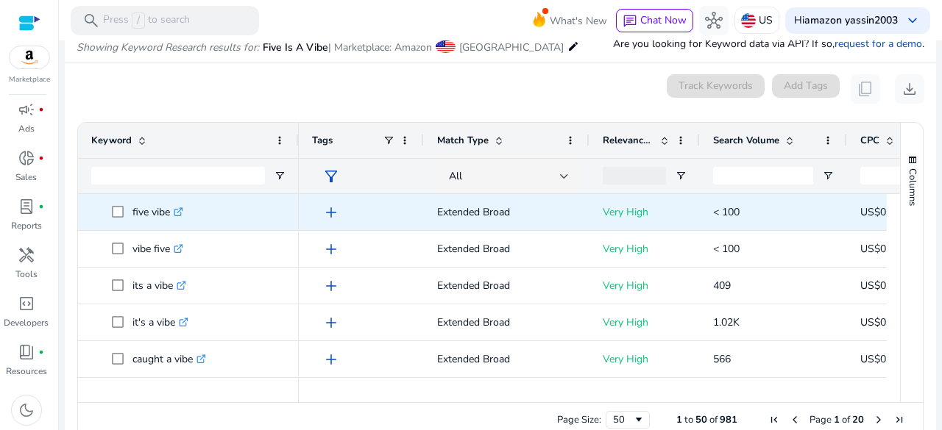
scroll to position [175, 0]
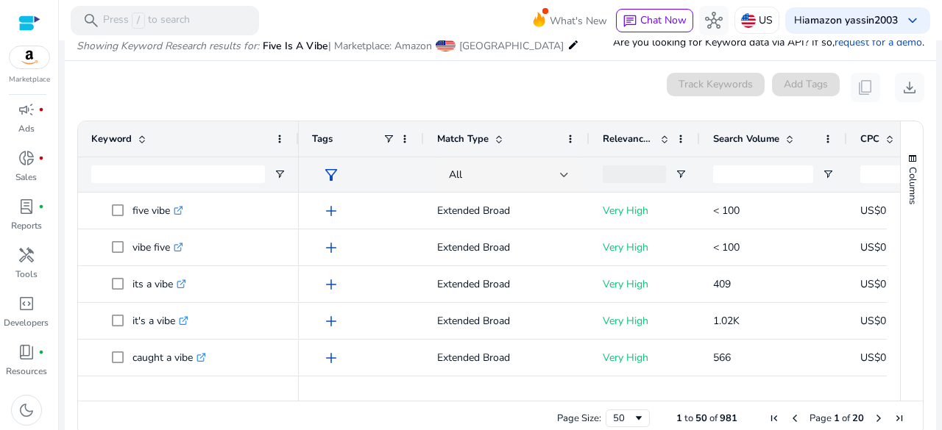
click at [733, 143] on span "Search Volume" at bounding box center [746, 138] width 66 height 13
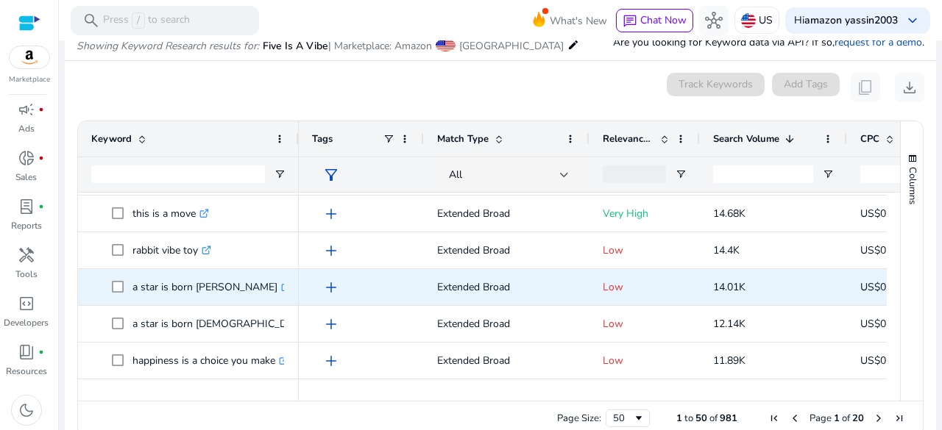
scroll to position [129, 0]
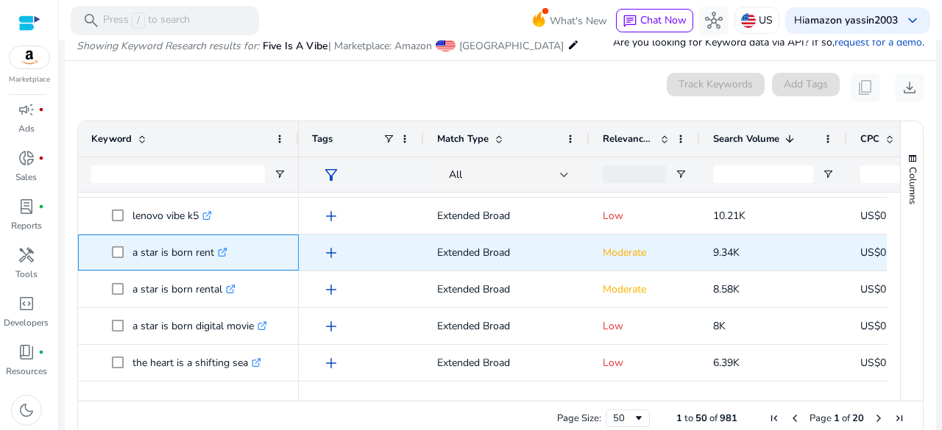
click at [218, 252] on link ".st0{fill:#2c8af8}" at bounding box center [220, 253] width 13 height 14
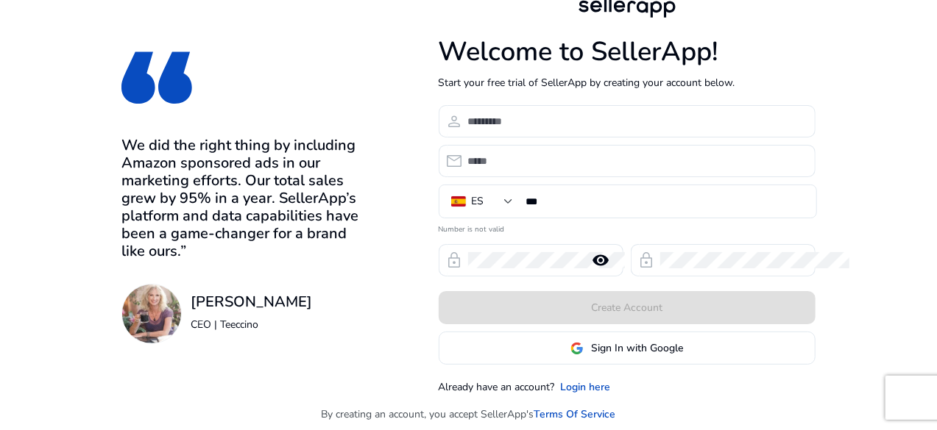
scroll to position [10, 0]
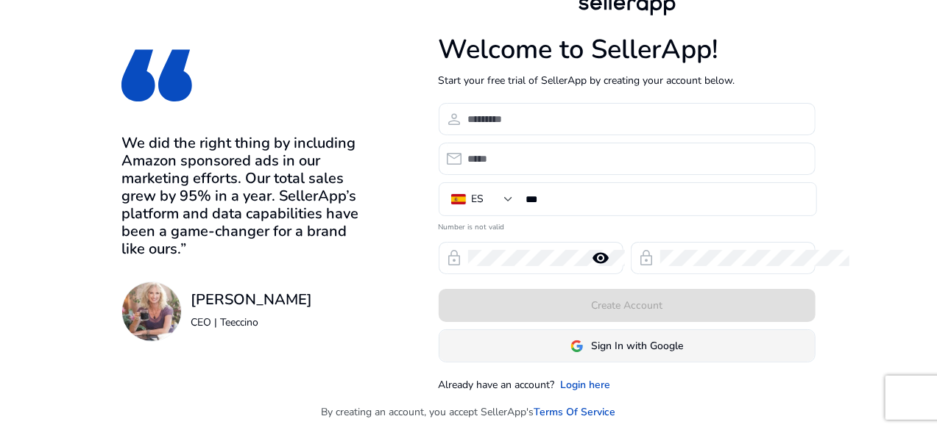
click at [584, 341] on img at bounding box center [576, 346] width 13 height 13
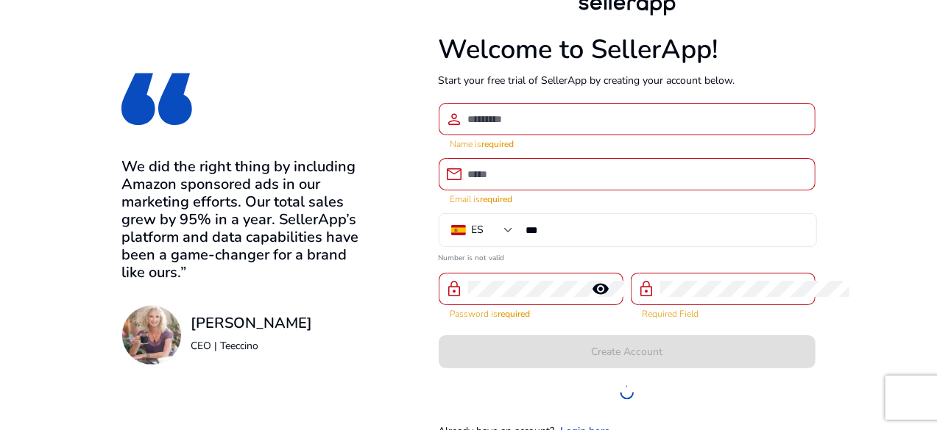
scroll to position [34, 0]
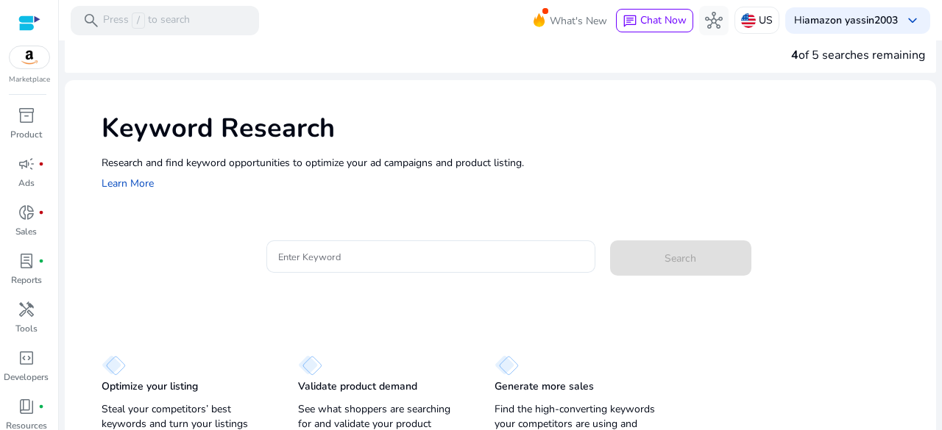
scroll to position [36, 0]
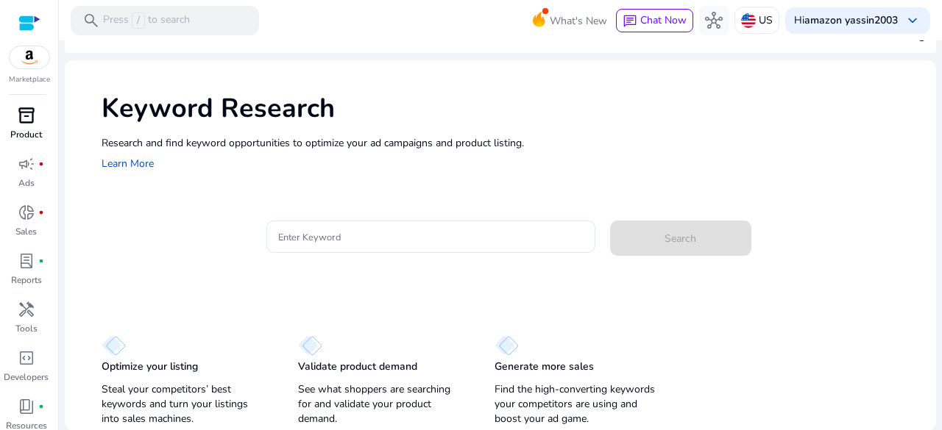
click at [18, 142] on link "inventory_2 Product" at bounding box center [26, 128] width 52 height 49
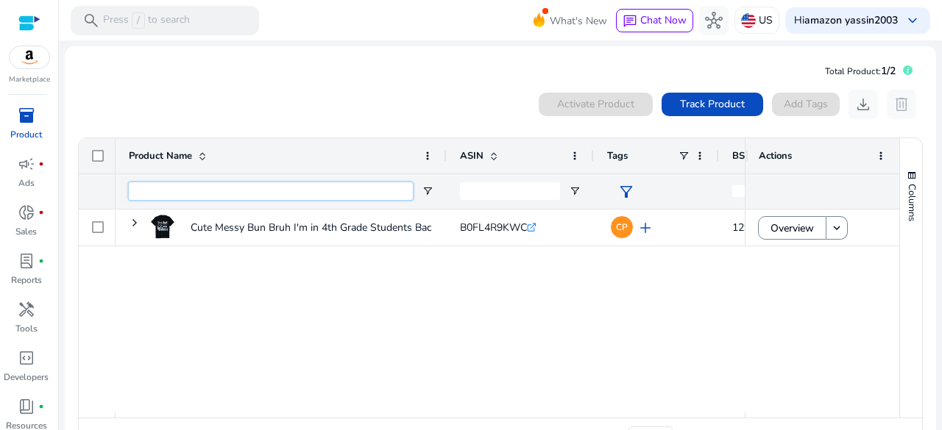
click at [287, 188] on input "Product Name Filter Input" at bounding box center [271, 192] width 284 height 18
click at [276, 194] on input "Product Name Filter Input" at bounding box center [271, 192] width 284 height 18
paste input "**********"
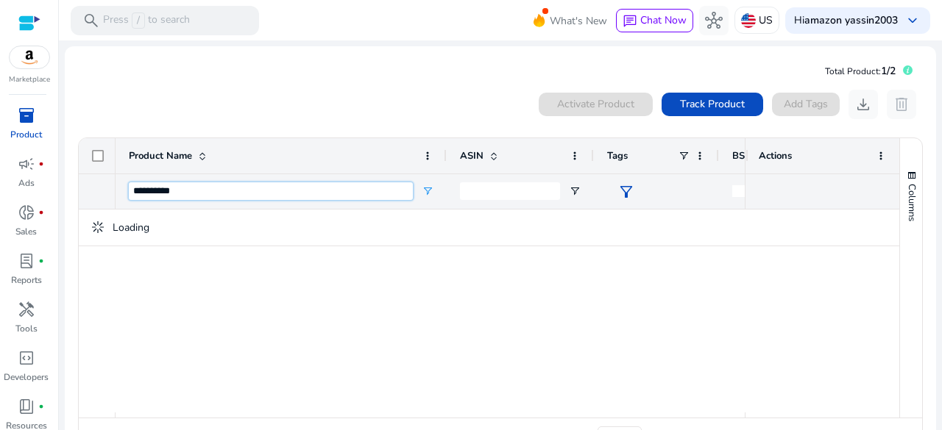
type input "**********"
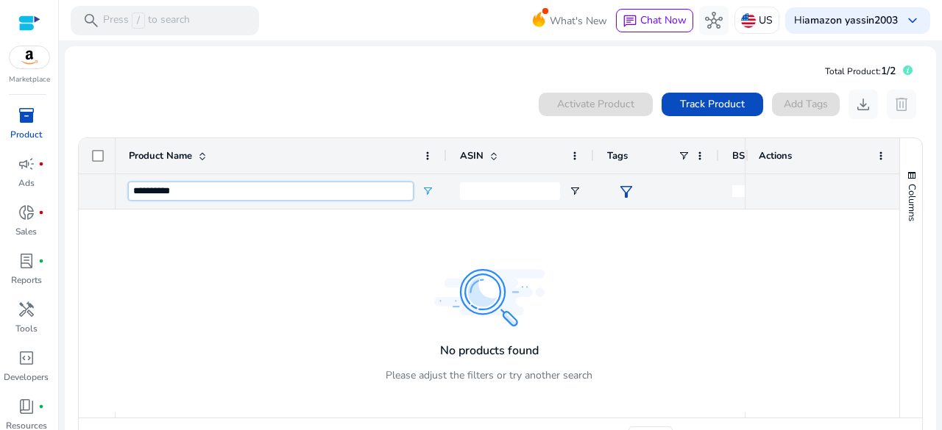
click at [319, 193] on input "**********" at bounding box center [271, 192] width 284 height 18
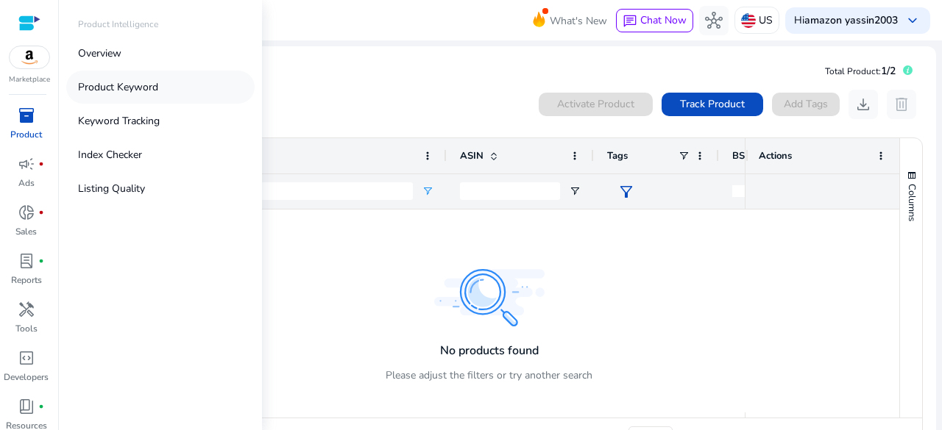
click at [109, 82] on p "Product Keyword" at bounding box center [118, 86] width 80 height 15
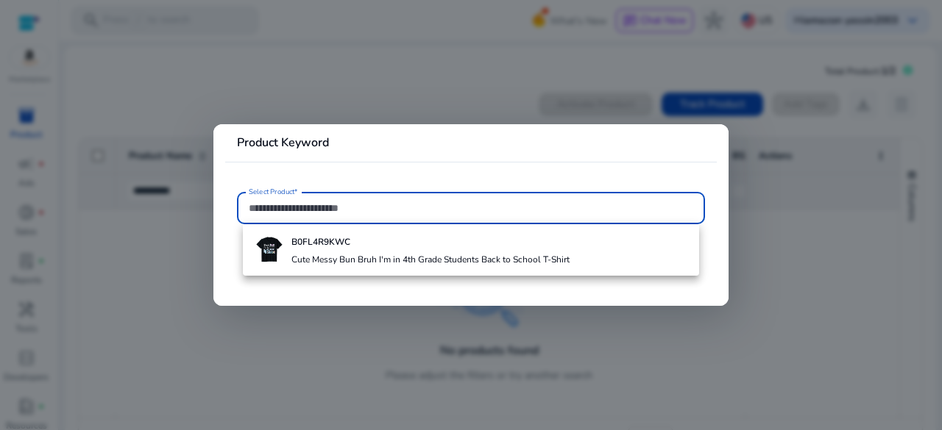
click at [350, 213] on input "Select Product*" at bounding box center [471, 208] width 444 height 16
paste input "**********"
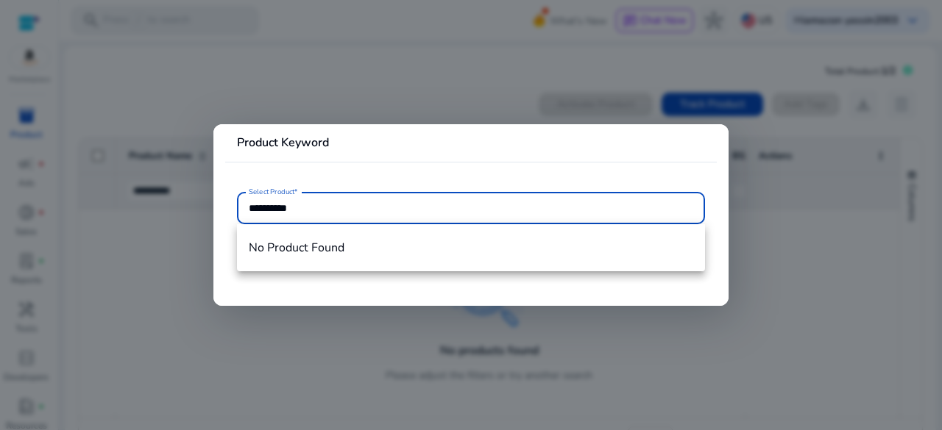
type input "**********"
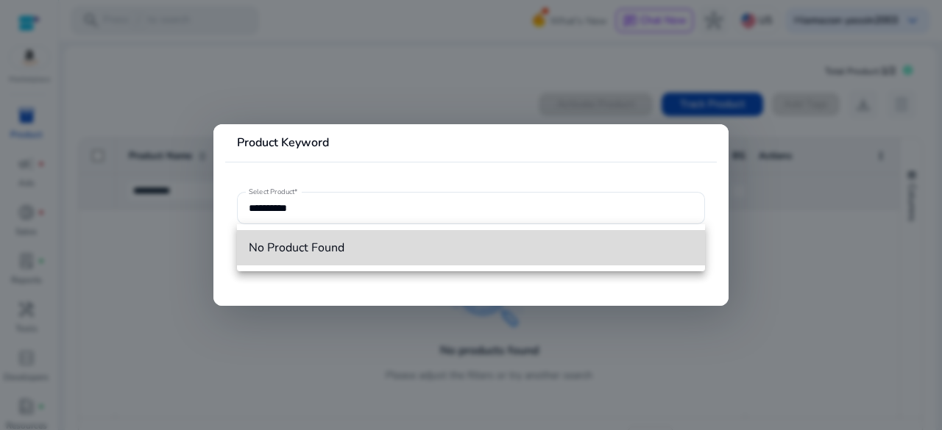
click at [326, 252] on span "No Product Found" at bounding box center [471, 248] width 444 height 16
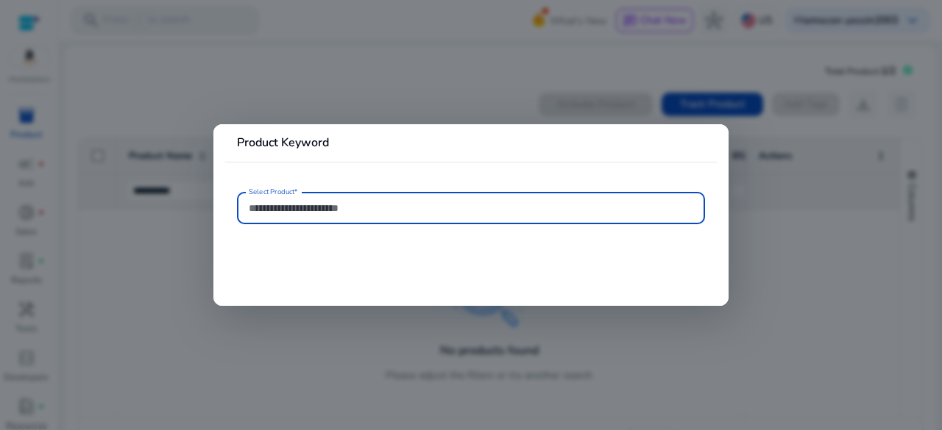
click at [334, 205] on input "Select Product*" at bounding box center [471, 208] width 444 height 16
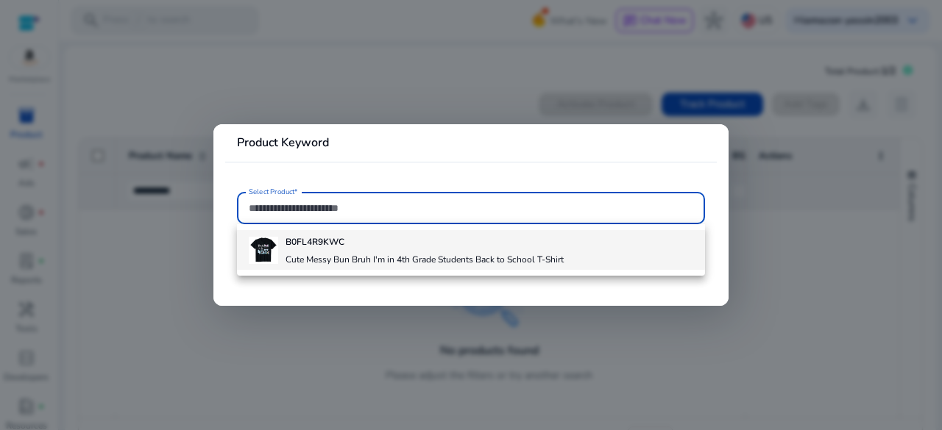
click at [334, 243] on b "B0FL4R9KWC" at bounding box center [315, 242] width 59 height 12
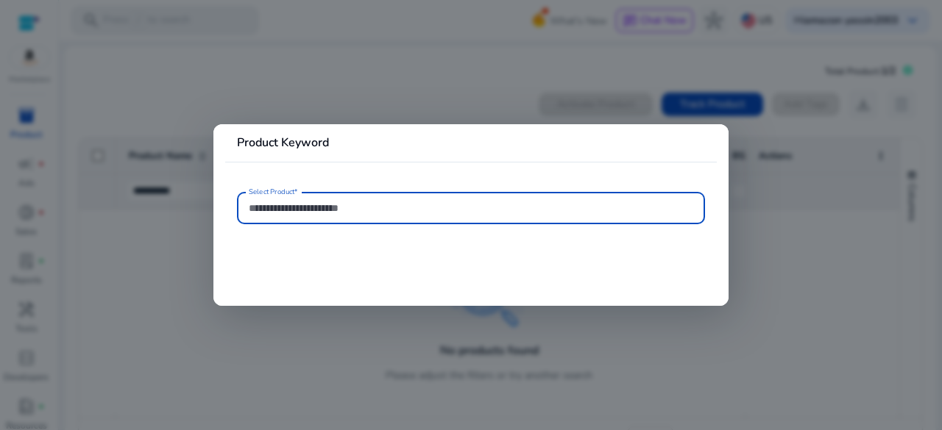
type input "**********"
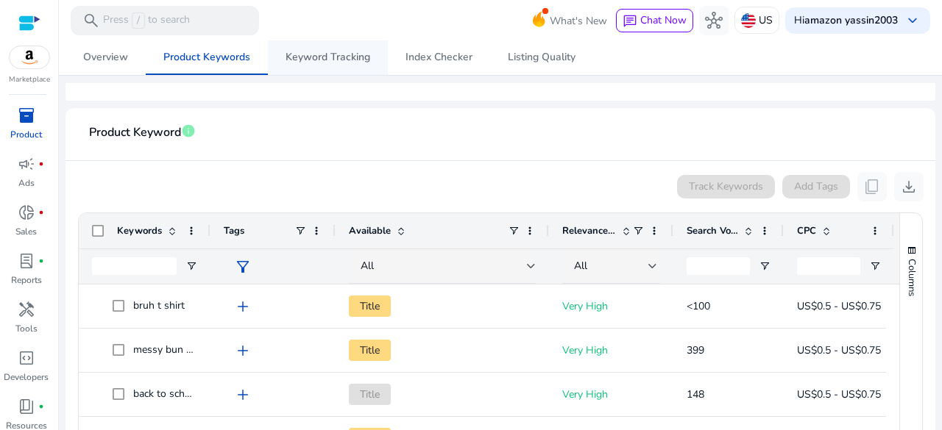
scroll to position [177, 0]
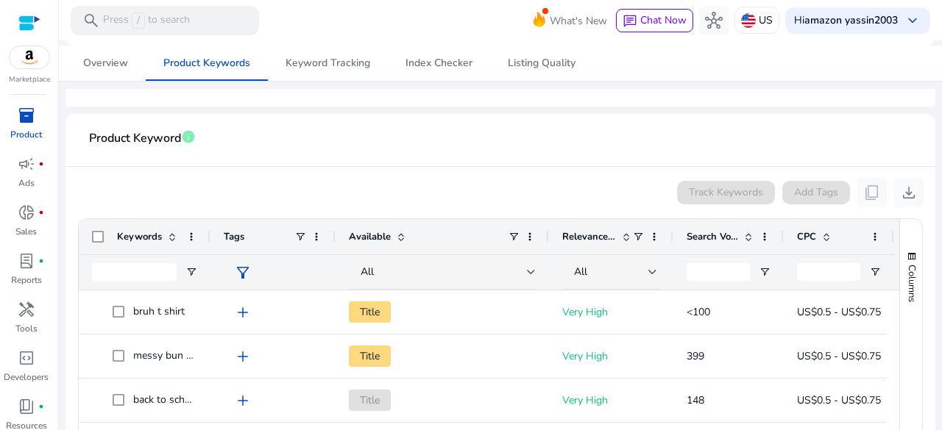
click at [148, 153] on div "Product Keyword info" at bounding box center [142, 140] width 107 height 29
click at [156, 136] on span "Product Keyword" at bounding box center [135, 139] width 92 height 26
click at [339, 73] on span "Keyword Tracking" at bounding box center [328, 63] width 85 height 35
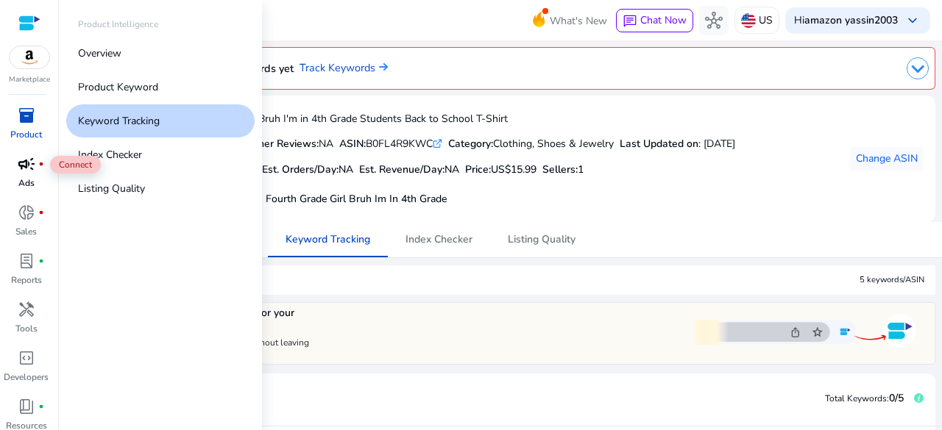
click at [29, 159] on span "campaign" at bounding box center [27, 164] width 18 height 18
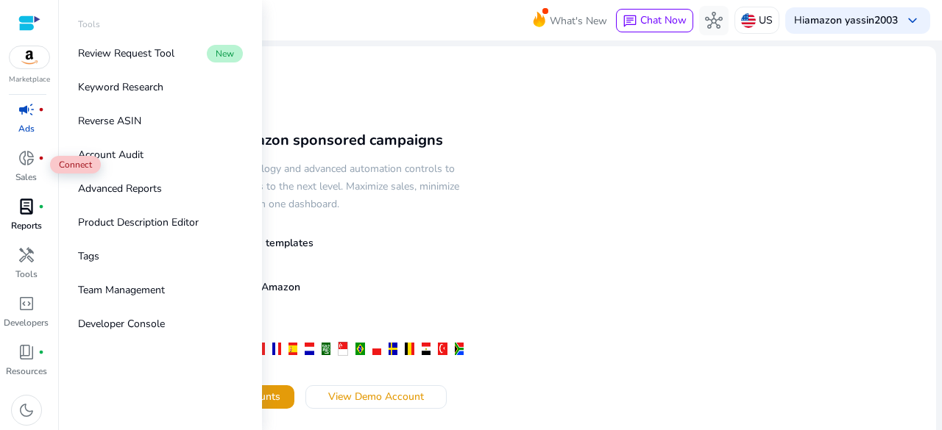
scroll to position [40, 0]
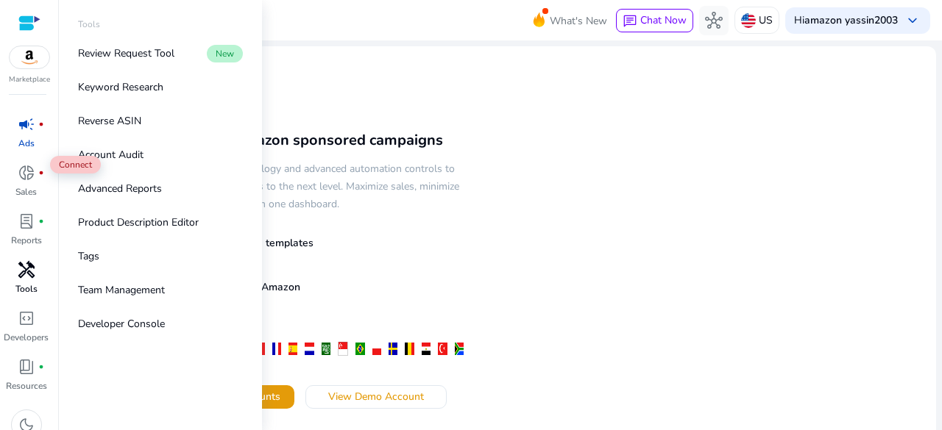
click at [29, 278] on span "handyman" at bounding box center [27, 270] width 18 height 18
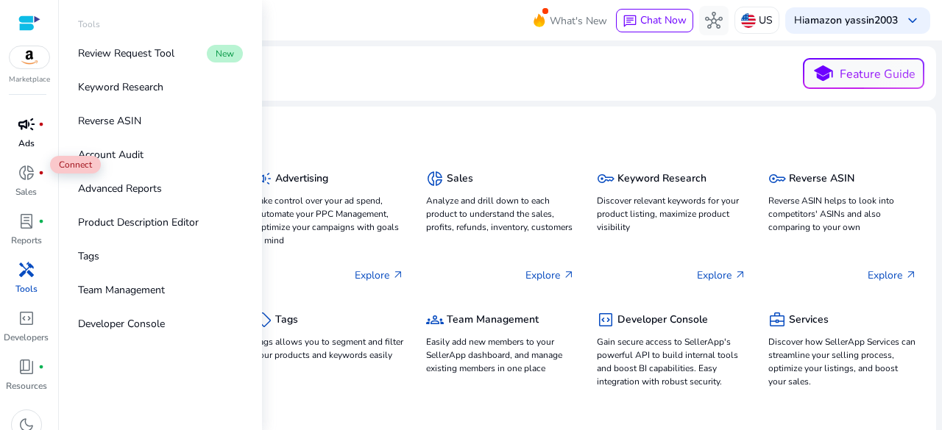
click at [36, 277] on div "handyman" at bounding box center [26, 270] width 41 height 24
click at [124, 118] on p "Reverse ASIN" at bounding box center [109, 120] width 63 height 15
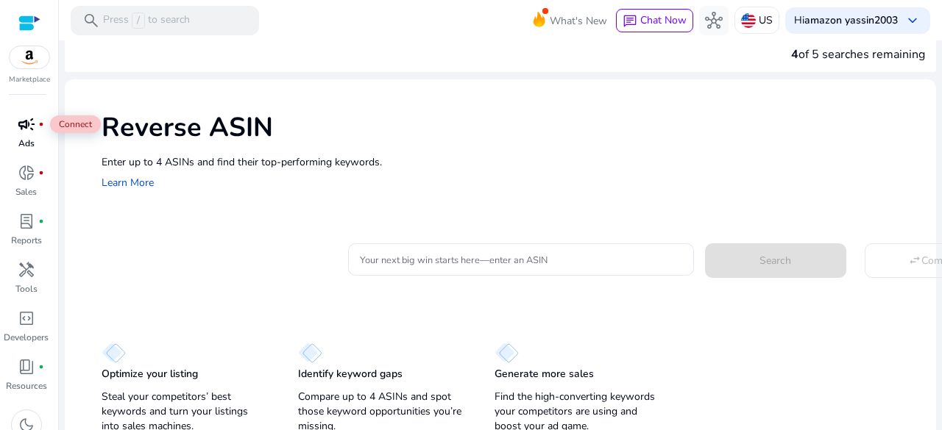
scroll to position [18, 0]
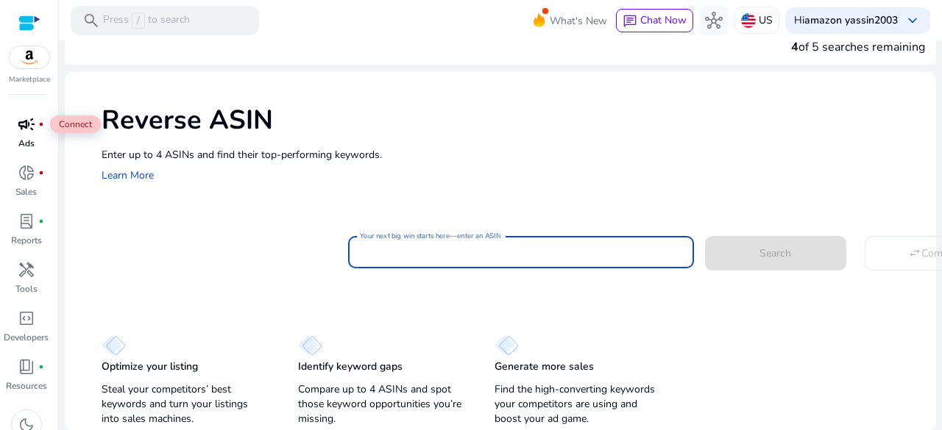
click at [403, 252] on input "Your next big win starts here—enter an ASIN" at bounding box center [521, 252] width 322 height 16
paste input "**********"
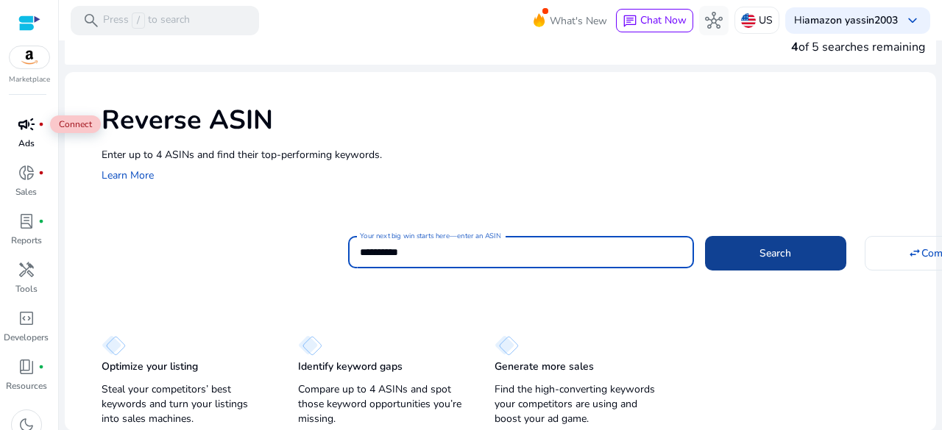
type input "**********"
click at [762, 252] on span "Search" at bounding box center [775, 253] width 32 height 15
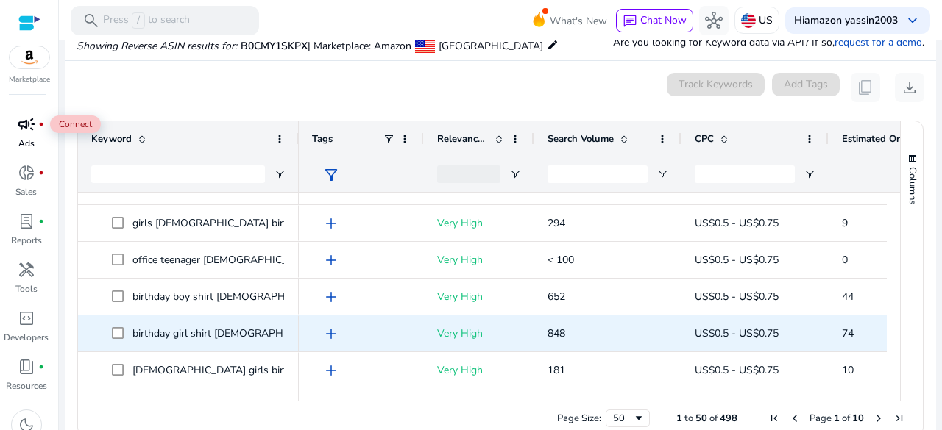
scroll to position [555, 0]
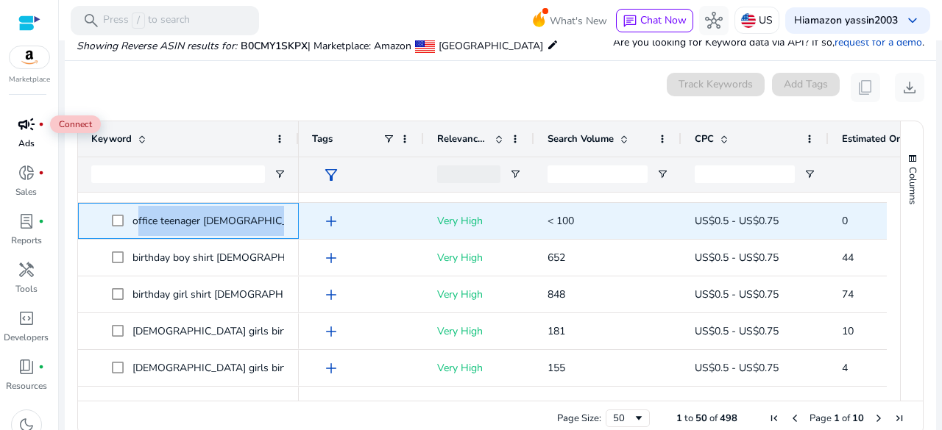
drag, startPoint x: 132, startPoint y: 222, endPoint x: 283, endPoint y: 218, distance: 150.2
click at [283, 218] on p "office teenager 13 years old 13th birthday gifts boys girls t-shirt .st0{fill:#…" at bounding box center [314, 221] width 365 height 30
click at [271, 223] on p "office teenager 13 years old 13th birthday gifts boys girls t-shirt .st0{fill:#…" at bounding box center [314, 221] width 365 height 30
click at [291, 222] on div "office teenager 13 years old 13th birthday gifts boys girls t-shirt .st0{fill:#…" at bounding box center [188, 221] width 221 height 36
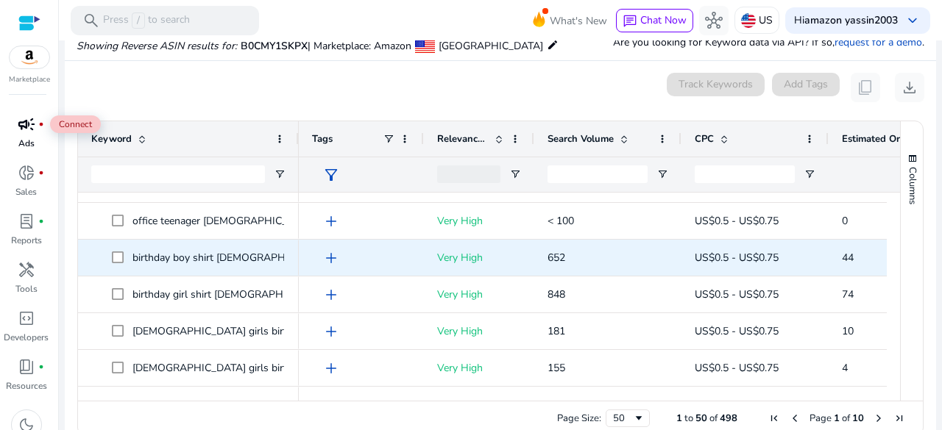
click at [221, 259] on p "birthday boy shirt 4 years old .st0{fill:#2c8af8}" at bounding box center [237, 258] width 210 height 30
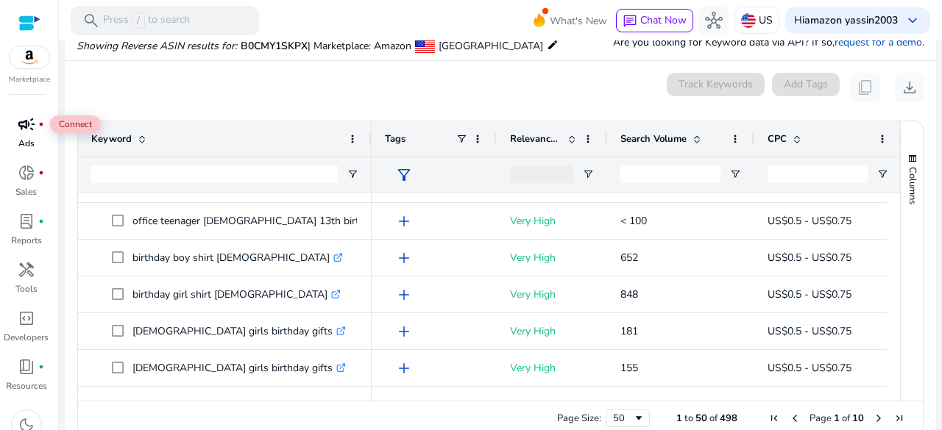
drag, startPoint x: 297, startPoint y: 146, endPoint x: 370, endPoint y: 146, distance: 72.9
click at [370, 146] on div at bounding box center [371, 138] width 6 height 35
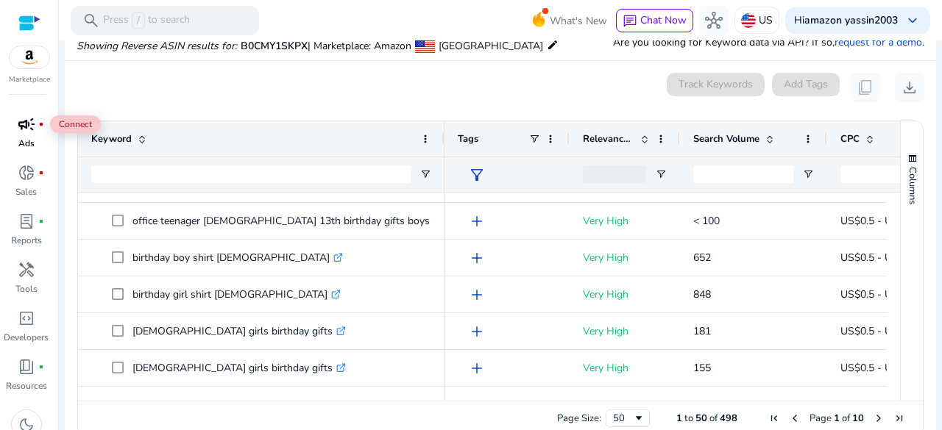
drag, startPoint x: 370, startPoint y: 143, endPoint x: 443, endPoint y: 148, distance: 73.0
click at [443, 148] on div at bounding box center [444, 138] width 6 height 35
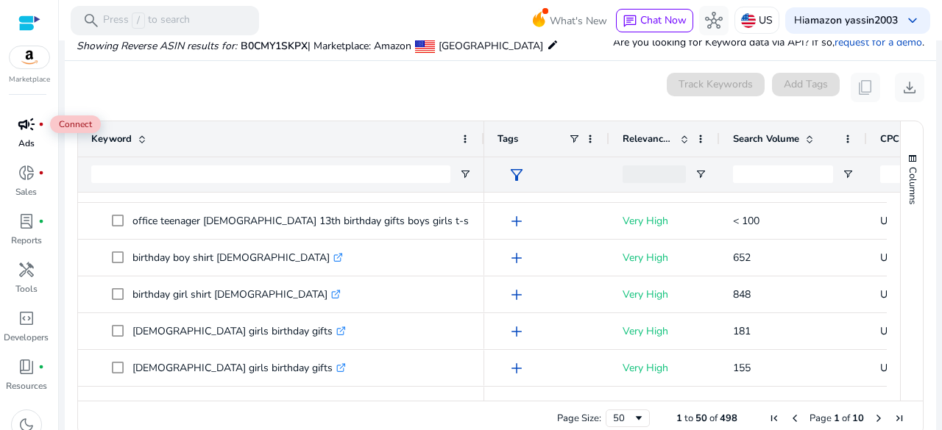
drag, startPoint x: 443, startPoint y: 148, endPoint x: 483, endPoint y: 151, distance: 39.8
click at [483, 151] on div at bounding box center [484, 138] width 6 height 35
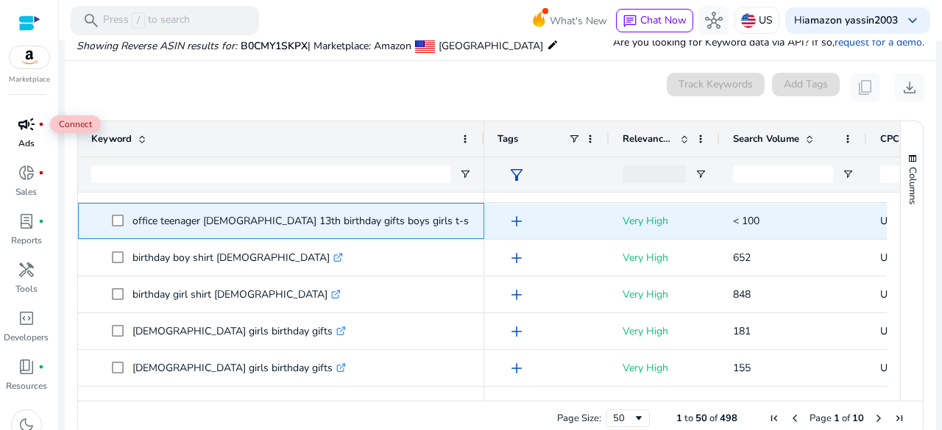
click at [488, 222] on icon ".st0{fill:#2c8af8}" at bounding box center [493, 221] width 10 height 10
